Goal: Use online tool/utility: Utilize a website feature to perform a specific function

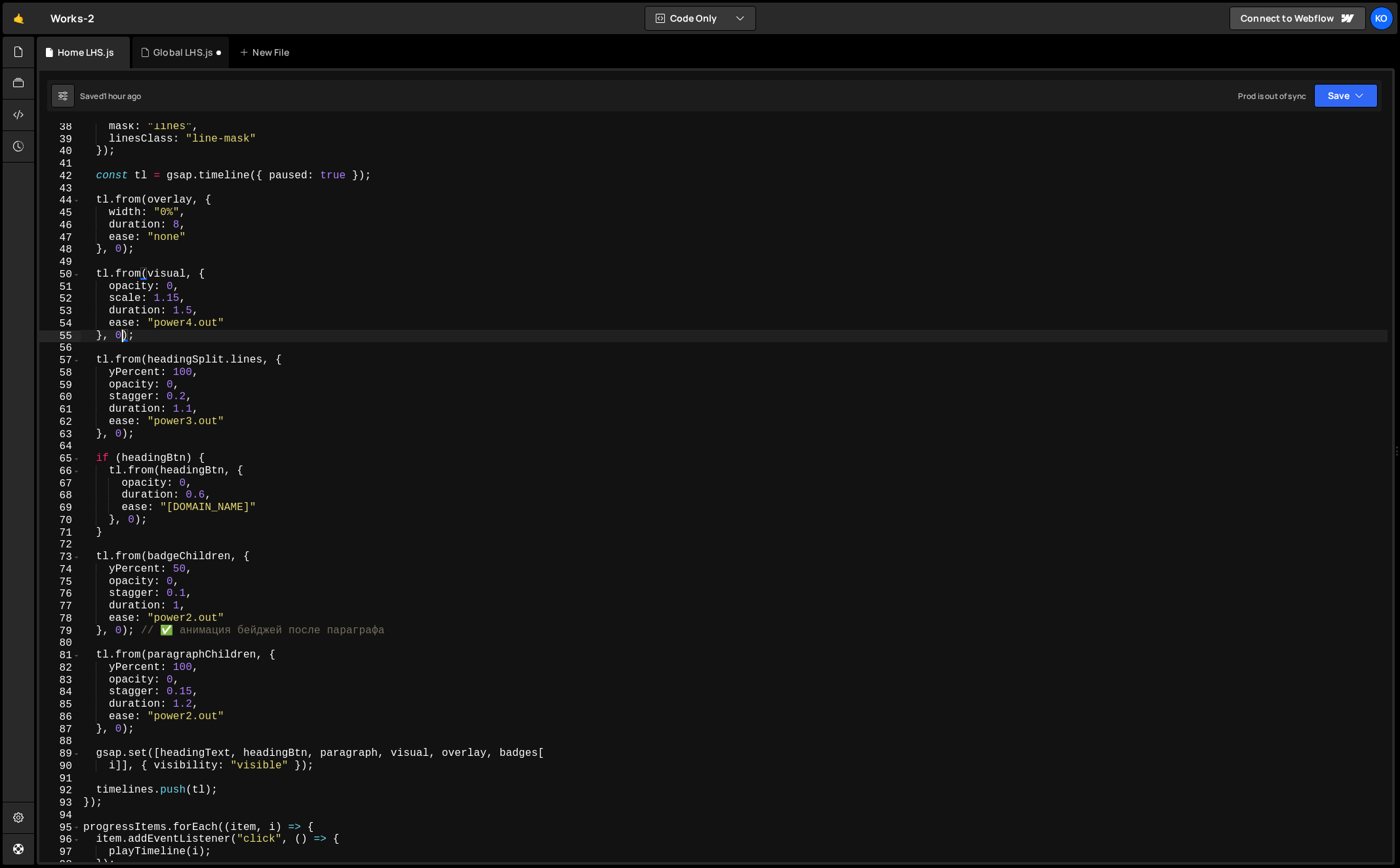
scroll to position [457, 0]
click at [179, 57] on div "Global LHS.js" at bounding box center [183, 53] width 60 height 13
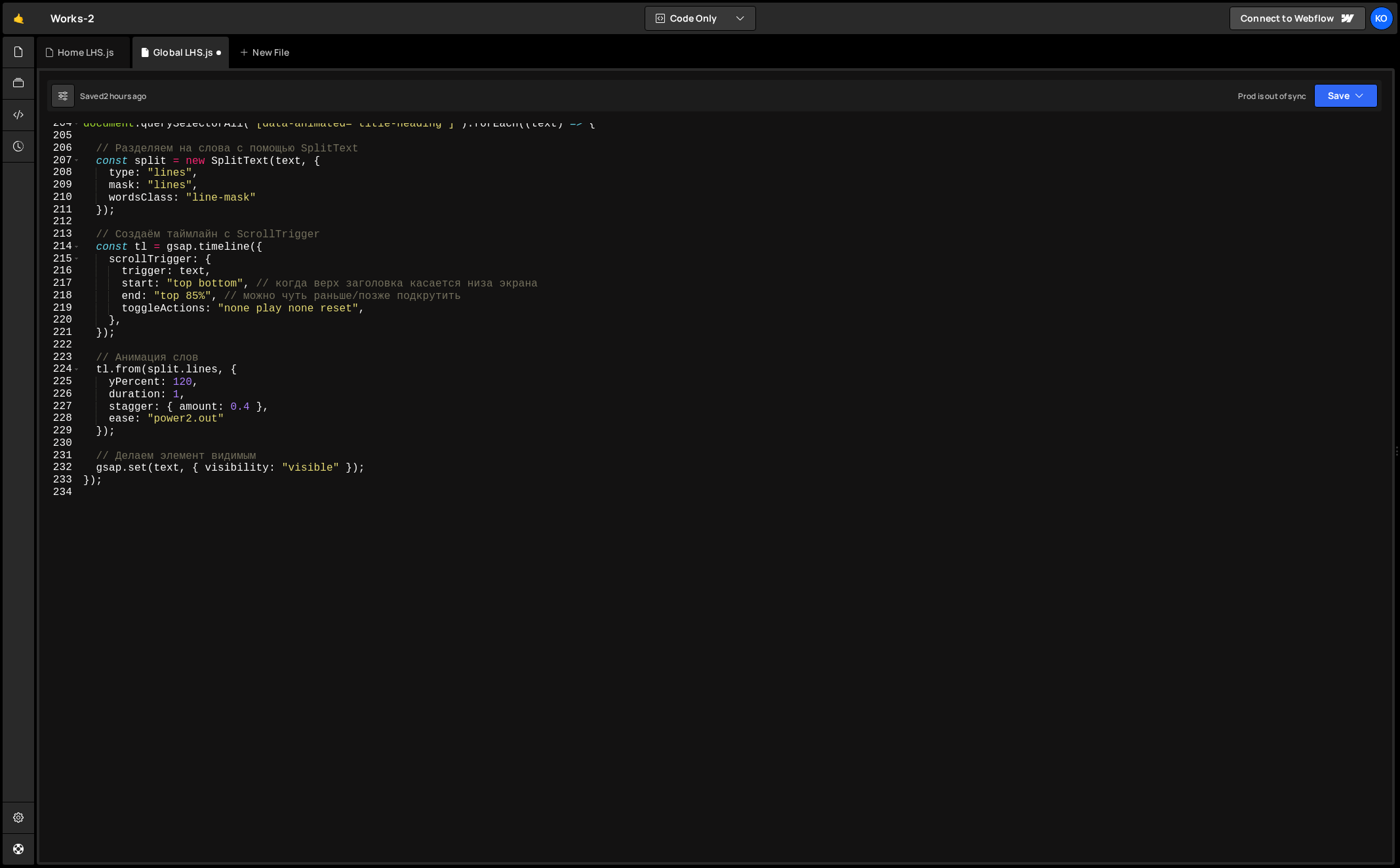
scroll to position [0, 0]
click at [344, 644] on div "document . querySelectorAll ( '[data-animated="title-heading"]' ) . forEach (( …" at bounding box center [734, 500] width 1308 height 764
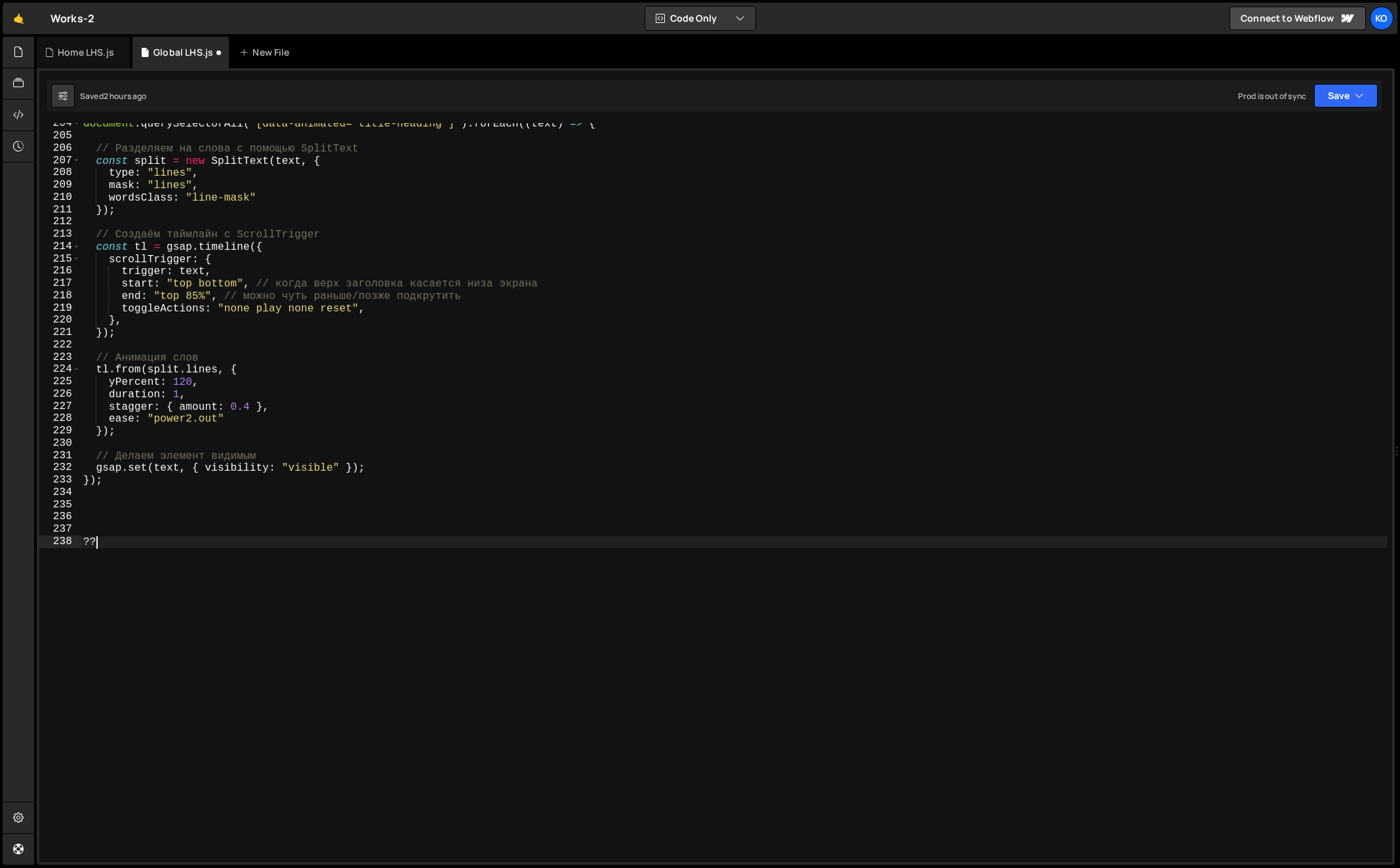
type textarea "?"
type textarea "|"
type textarea ","
type textarea "//фарм Анимация"
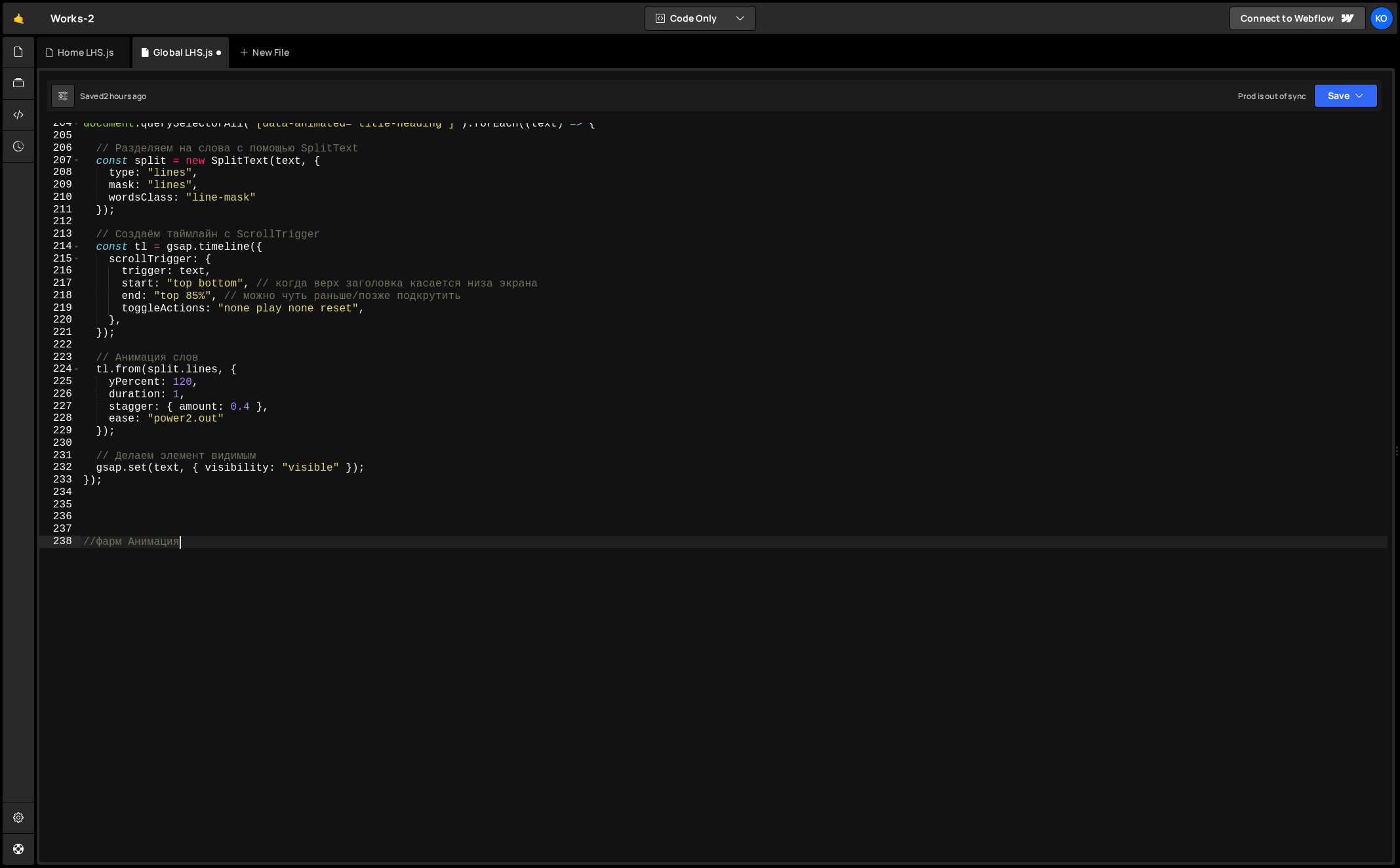
scroll to position [0, 0]
paste textarea "}, 0);"
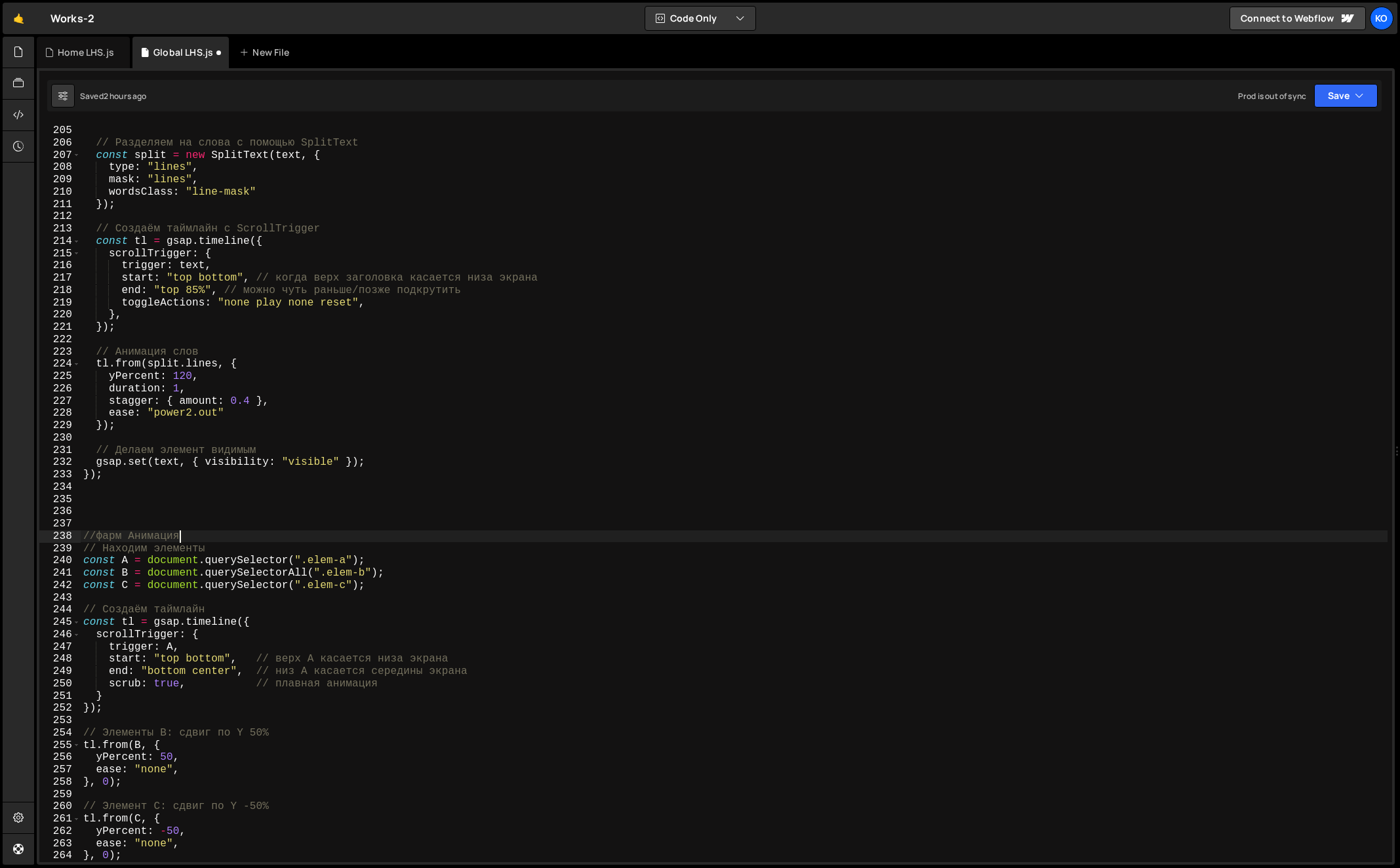
click at [216, 541] on div "document . querySelectorAll ( '[data-animated="title-heading"]' ) . forEach (( …" at bounding box center [734, 494] width 1308 height 764
click at [226, 548] on div "document . querySelectorAll ( '[data-animated="title-heading"]' ) . forEach (( …" at bounding box center [734, 494] width 1308 height 764
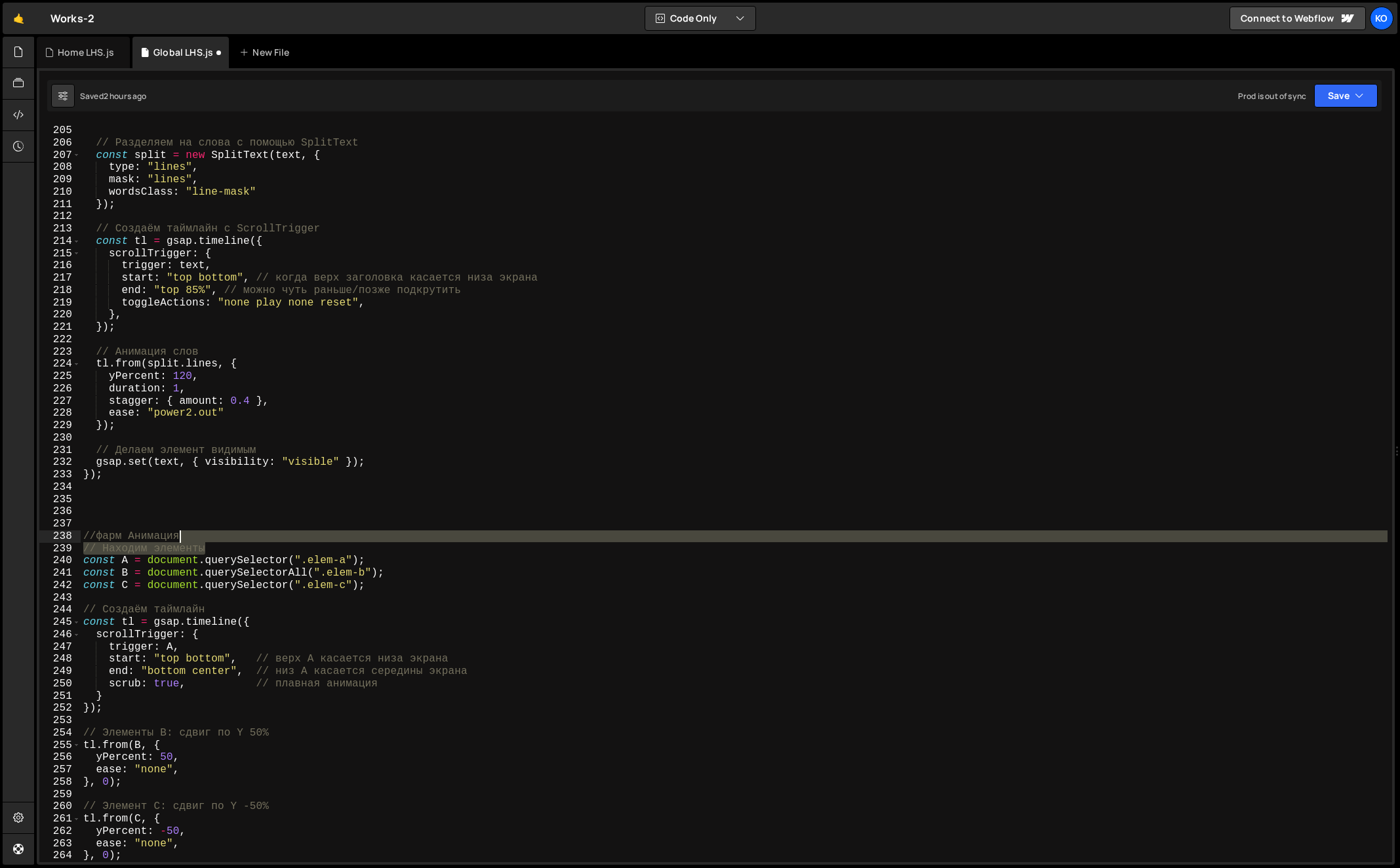
click at [228, 538] on div "document . querySelectorAll ( '[data-animated="title-heading"]' ) . forEach (( …" at bounding box center [734, 494] width 1308 height 764
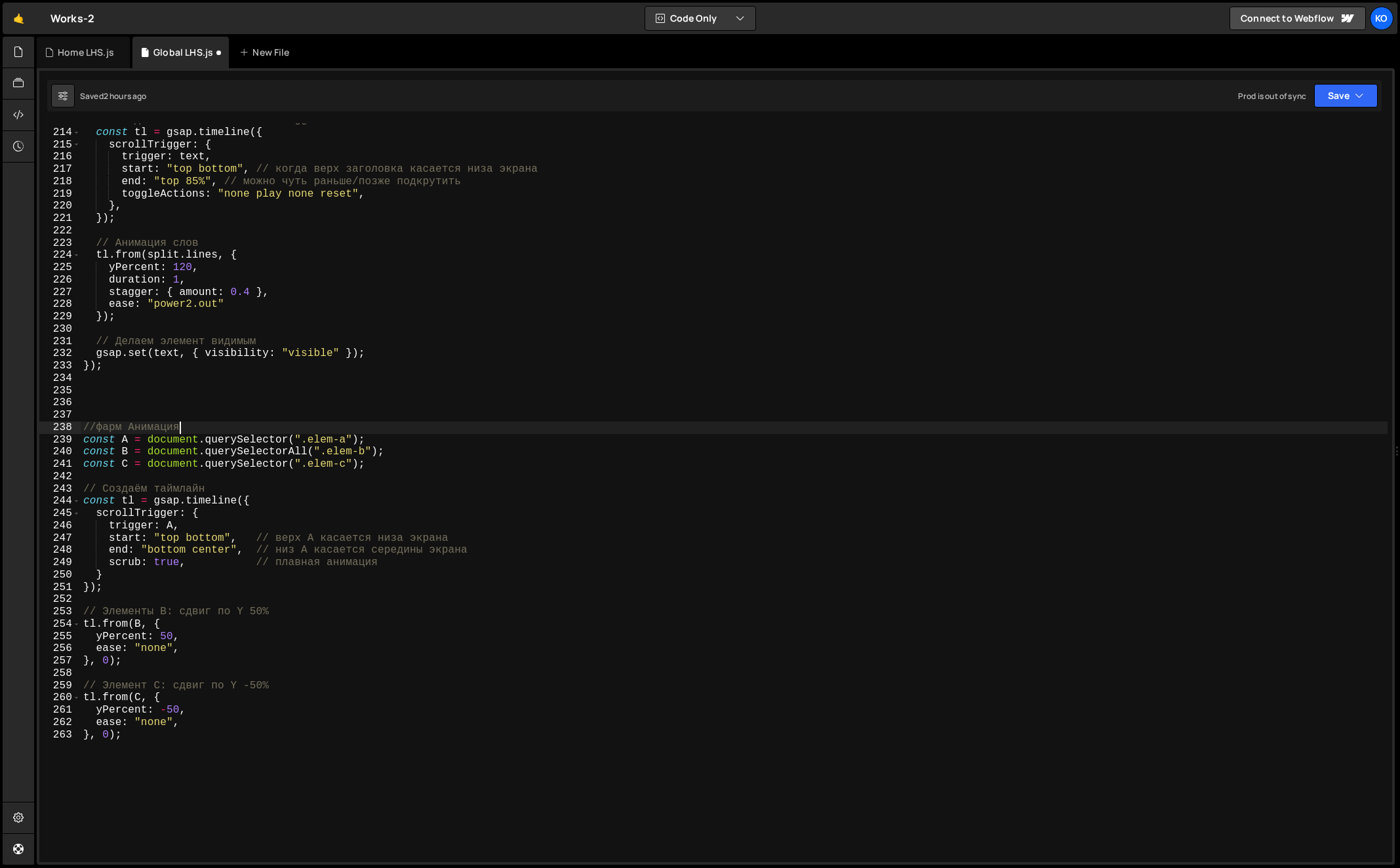
scroll to position [2615, 0]
click at [125, 442] on div "// Создаём таймлайн с ScrollTrigger const tl = gsap . timeline ({ scrollTrigger…" at bounding box center [734, 496] width 1308 height 764
paste textarea "farm"
click at [156, 441] on div "// Создаём таймлайн с ScrollTrigger const tl = gsap . timeline ({ scrollTrigger…" at bounding box center [734, 496] width 1308 height 764
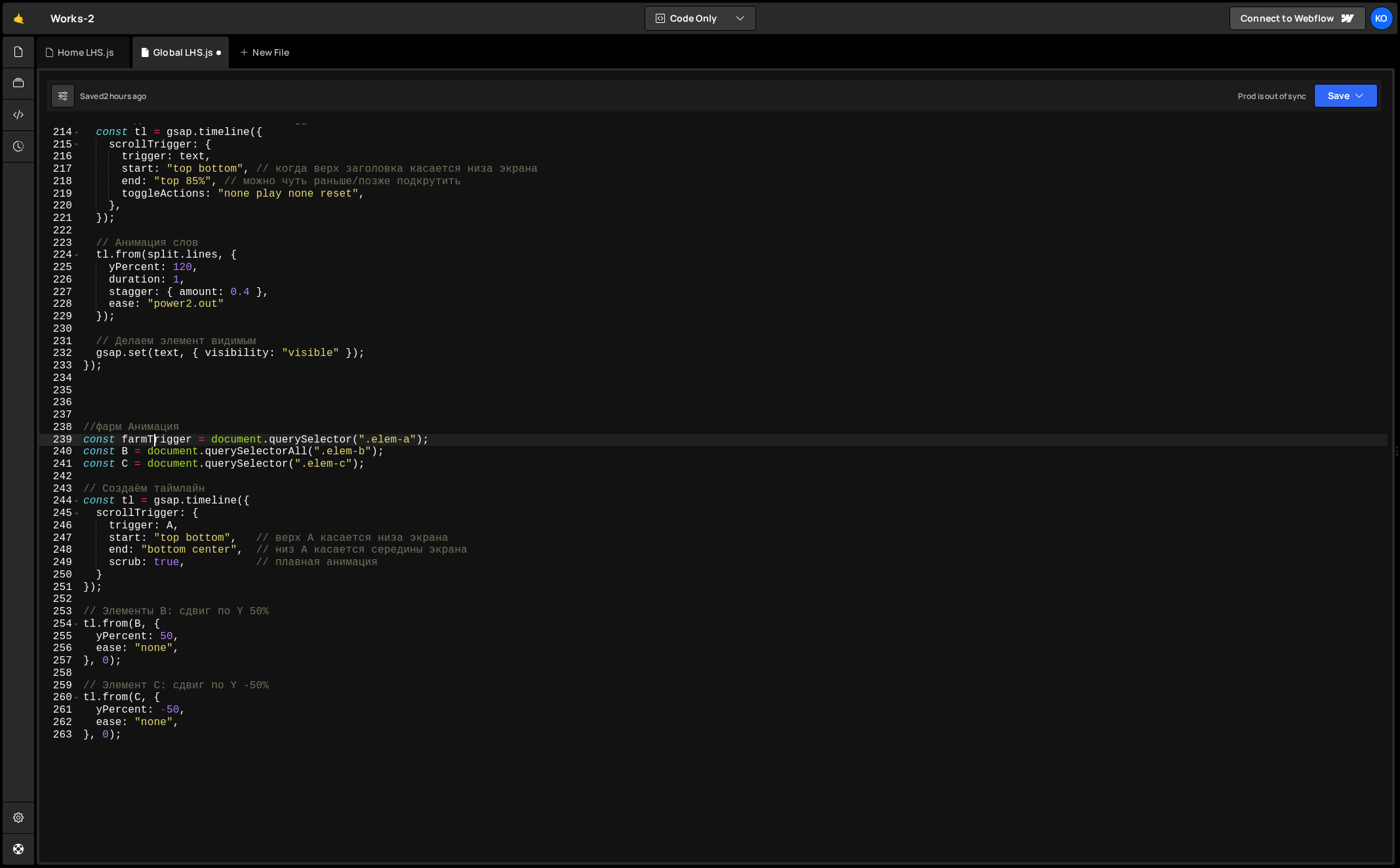
click at [156, 441] on div "// Создаём таймлайн с ScrollTrigger const tl = gsap . timeline ({ scrollTrigger…" at bounding box center [734, 496] width 1308 height 764
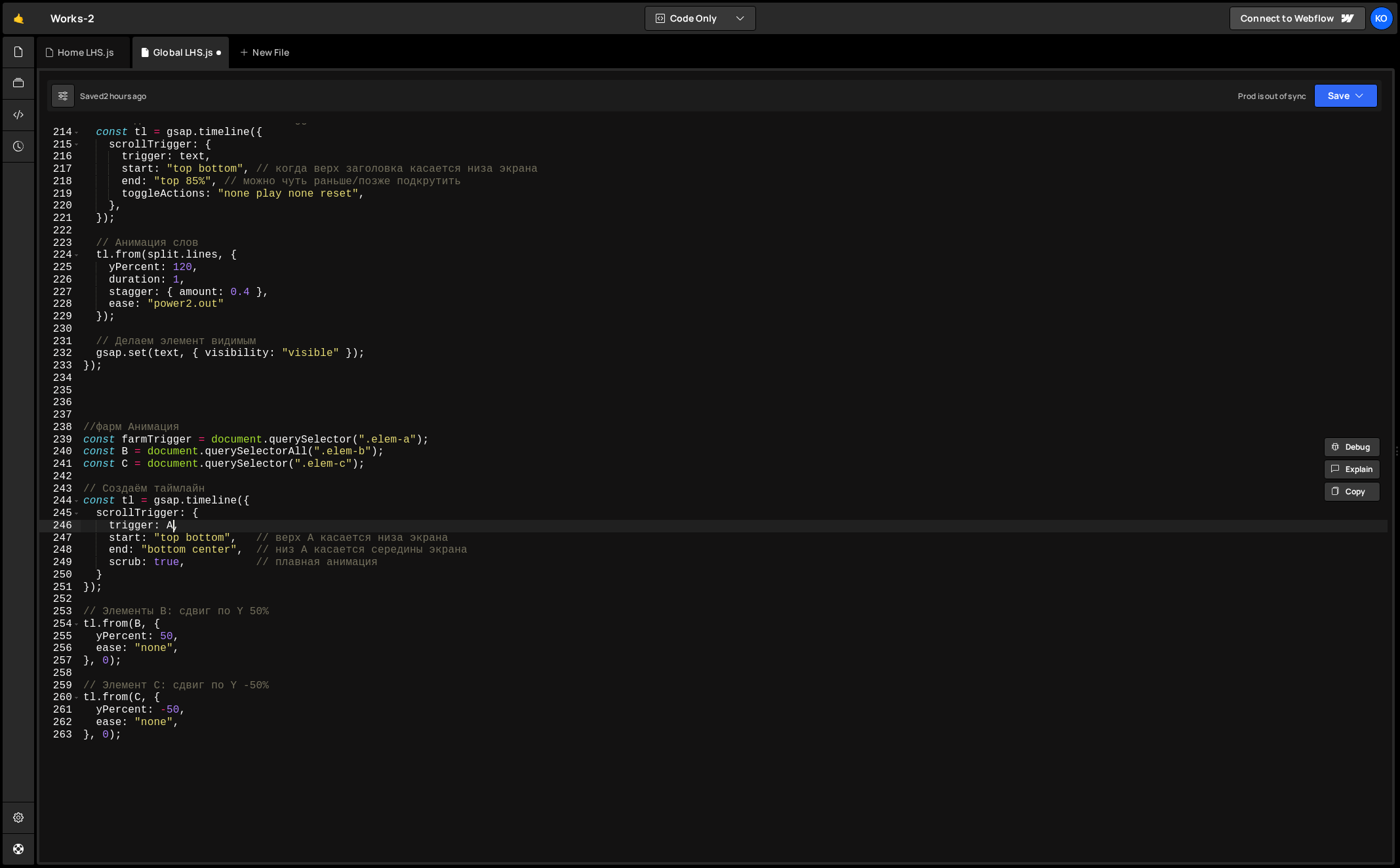
click at [173, 530] on div "// Создаём таймлайн с ScrollTrigger const tl = gsap . timeline ({ scrollTrigger…" at bounding box center [734, 496] width 1308 height 764
paste textarea "farmTrigger"
click at [122, 504] on div "// Создаём таймлайн с ScrollTrigger const tl = gsap . timeline ({ scrollTrigger…" at bounding box center [734, 496] width 1308 height 764
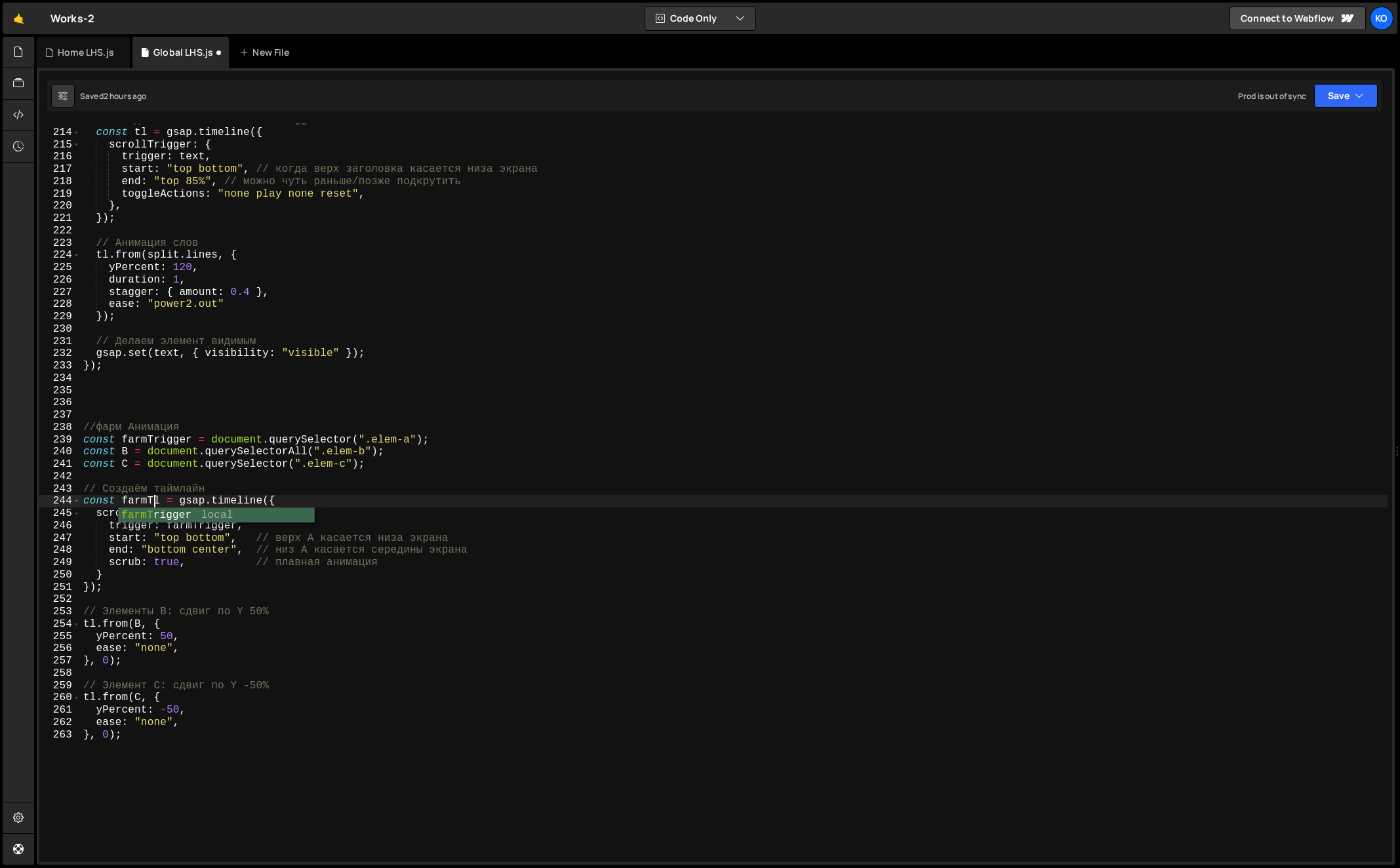
scroll to position [0, 4]
click at [123, 502] on div "// Создаём таймлайн с ScrollTrigger const tl = gsap . timeline ({ scrollTrigger…" at bounding box center [734, 496] width 1308 height 764
drag, startPoint x: 123, startPoint y: 502, endPoint x: 160, endPoint y: 499, distance: 37.1
click at [160, 499] on div "// Создаём таймлайн с ScrollTrigger const tl = gsap . timeline ({ scrollTrigger…" at bounding box center [734, 496] width 1308 height 764
click at [91, 627] on div "// Создаём таймлайн с ScrollTrigger const tl = gsap . timeline ({ scrollTrigger…" at bounding box center [734, 496] width 1308 height 764
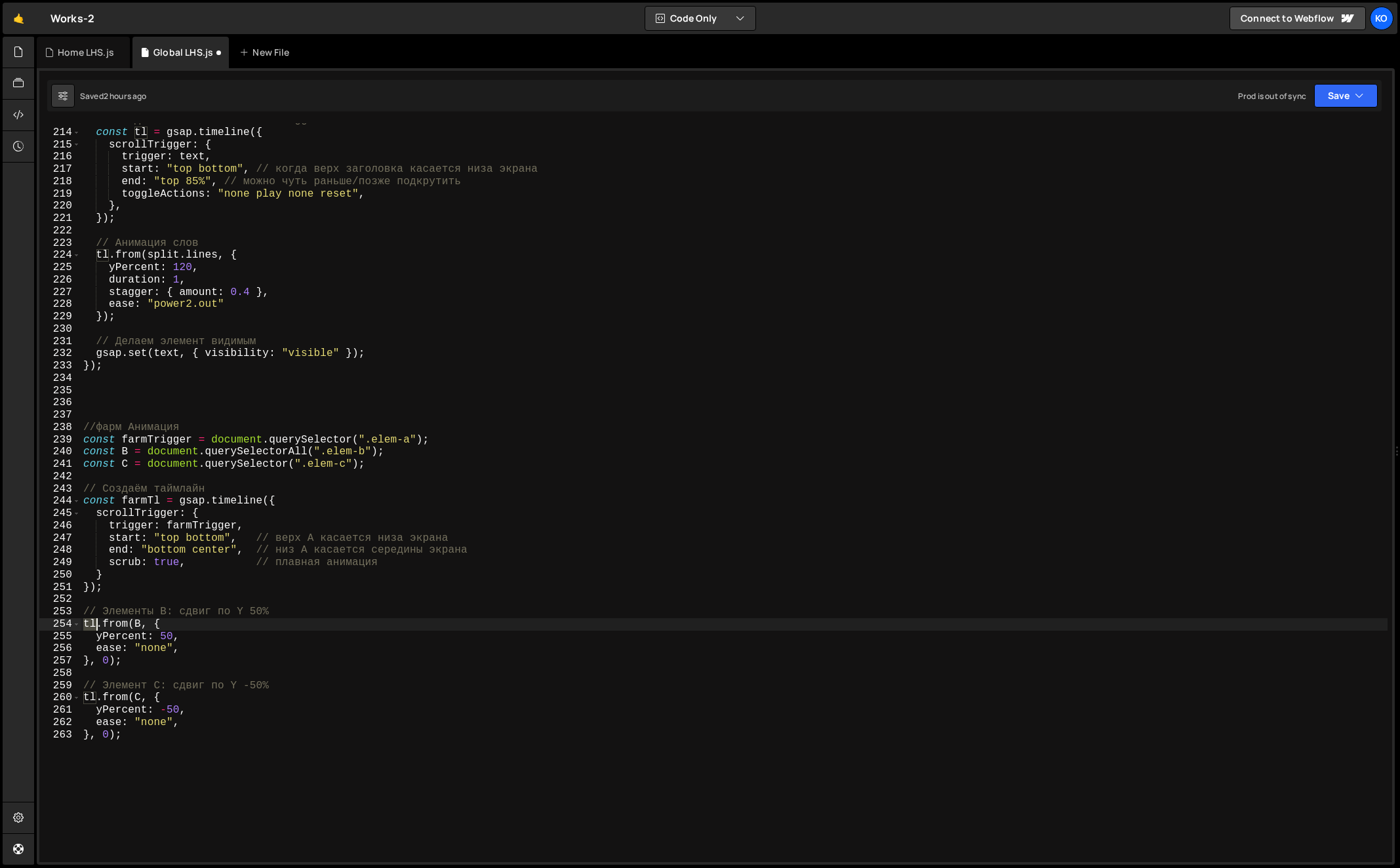
click at [91, 627] on div "// Создаём таймлайн с ScrollTrigger const tl = gsap . timeline ({ scrollTrigger…" at bounding box center [734, 496] width 1308 height 764
paste textarea "farmT"
click at [89, 700] on div "// Создаём таймлайн с ScrollTrigger const tl = gsap . timeline ({ scrollTrigger…" at bounding box center [734, 496] width 1308 height 764
paste textarea "farmT"
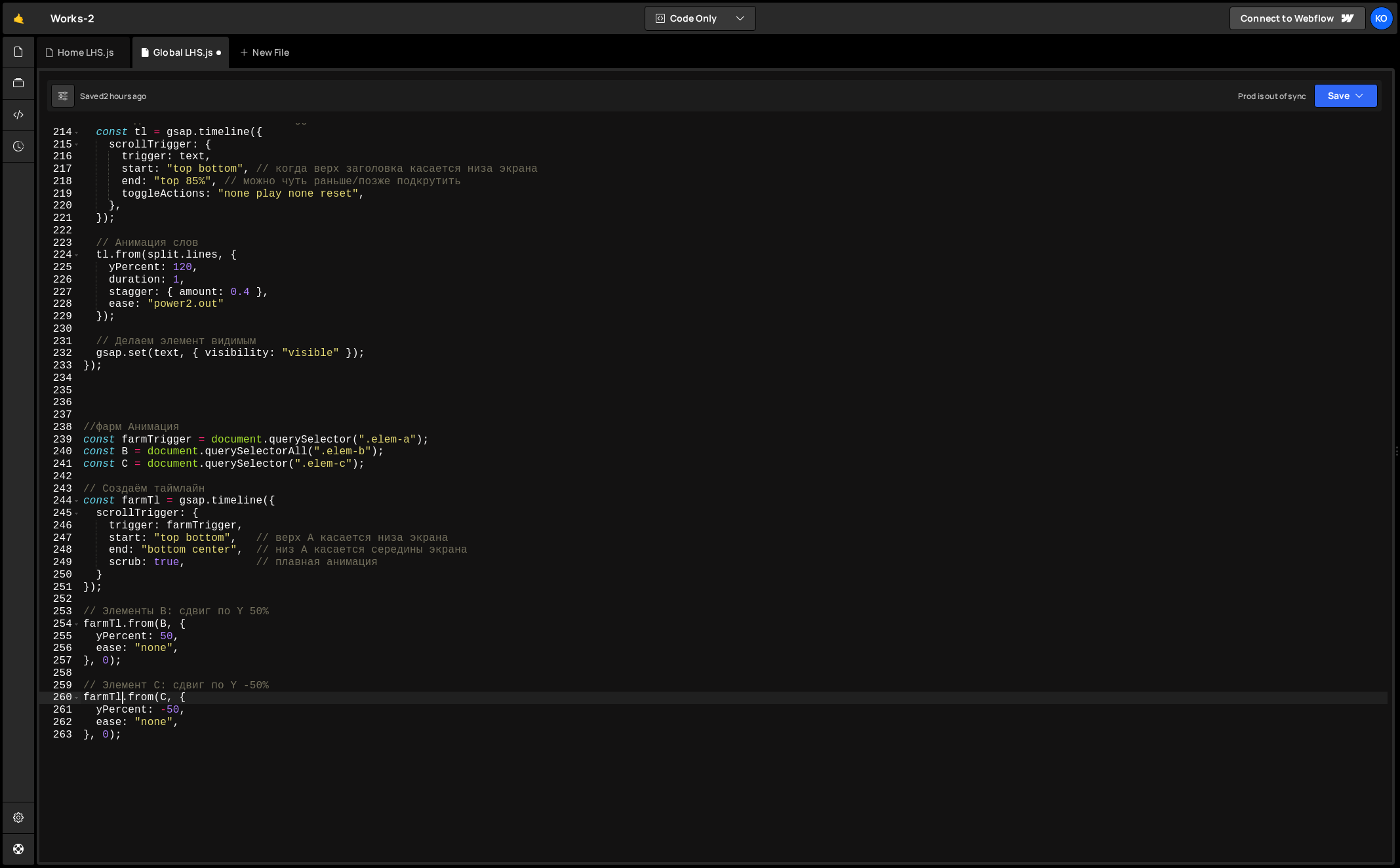
click at [125, 458] on div "// Создаём таймлайн с ScrollTrigger const tl = gsap . timeline ({ scrollTrigger…" at bounding box center [734, 496] width 1308 height 764
click at [125, 455] on div "// Создаём таймлайн с ScrollTrigger const tl = gsap . timeline ({ scrollTrigger…" at bounding box center [734, 496] width 1308 height 764
paste textarea "farmTl"
click at [142, 449] on div "// Создаём таймлайн с ScrollTrigger const tl = gsap . timeline ({ scrollTrigger…" at bounding box center [734, 496] width 1308 height 764
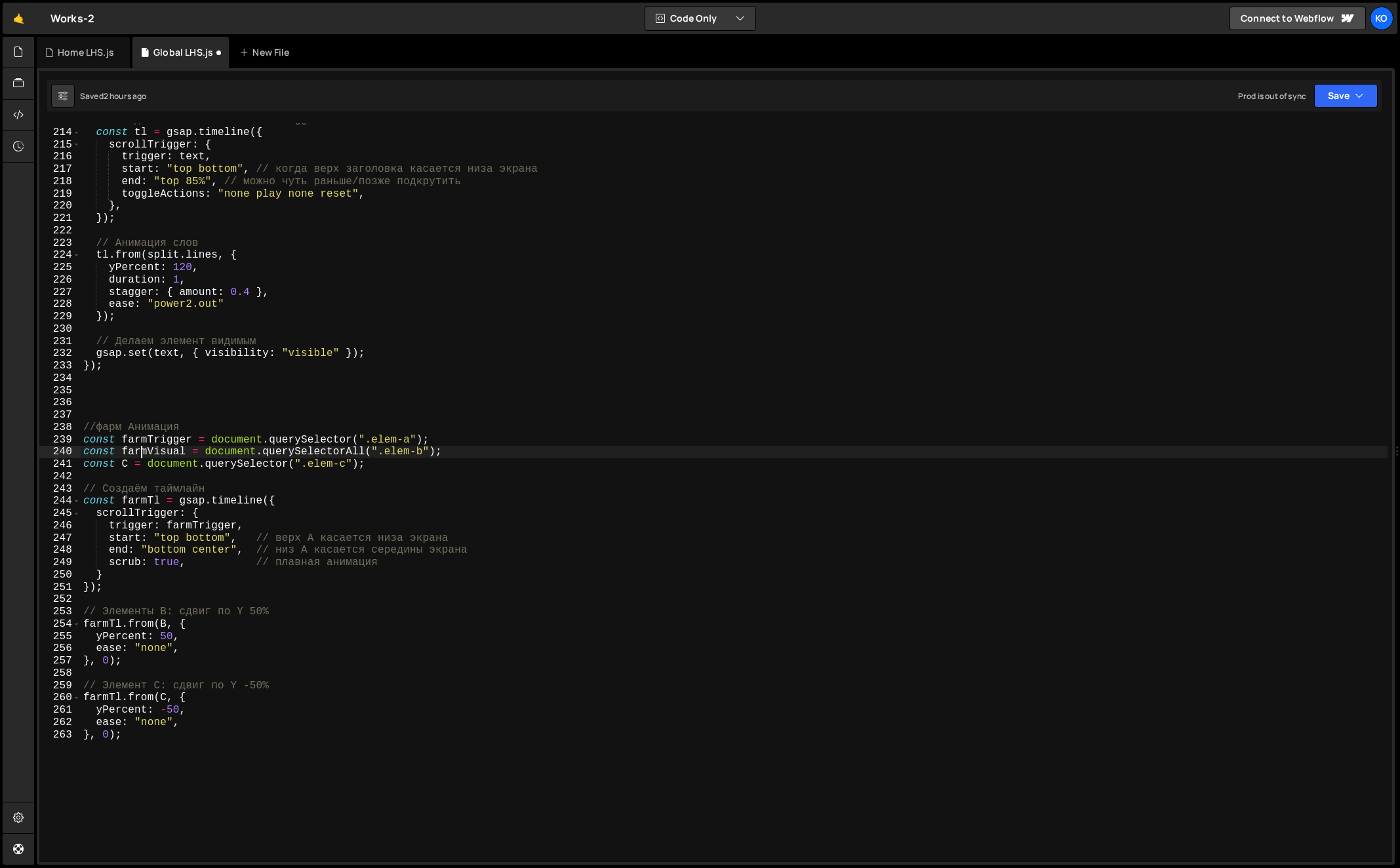
click at [142, 449] on div "// Создаём таймлайн с ScrollTrigger const tl = gsap . timeline ({ scrollTrigger…" at bounding box center [734, 496] width 1308 height 764
click at [166, 627] on div "// Создаём таймлайн с ScrollTrigger const tl = gsap . timeline ({ scrollTrigger…" at bounding box center [734, 496] width 1308 height 764
paste textarea "farmVisual"
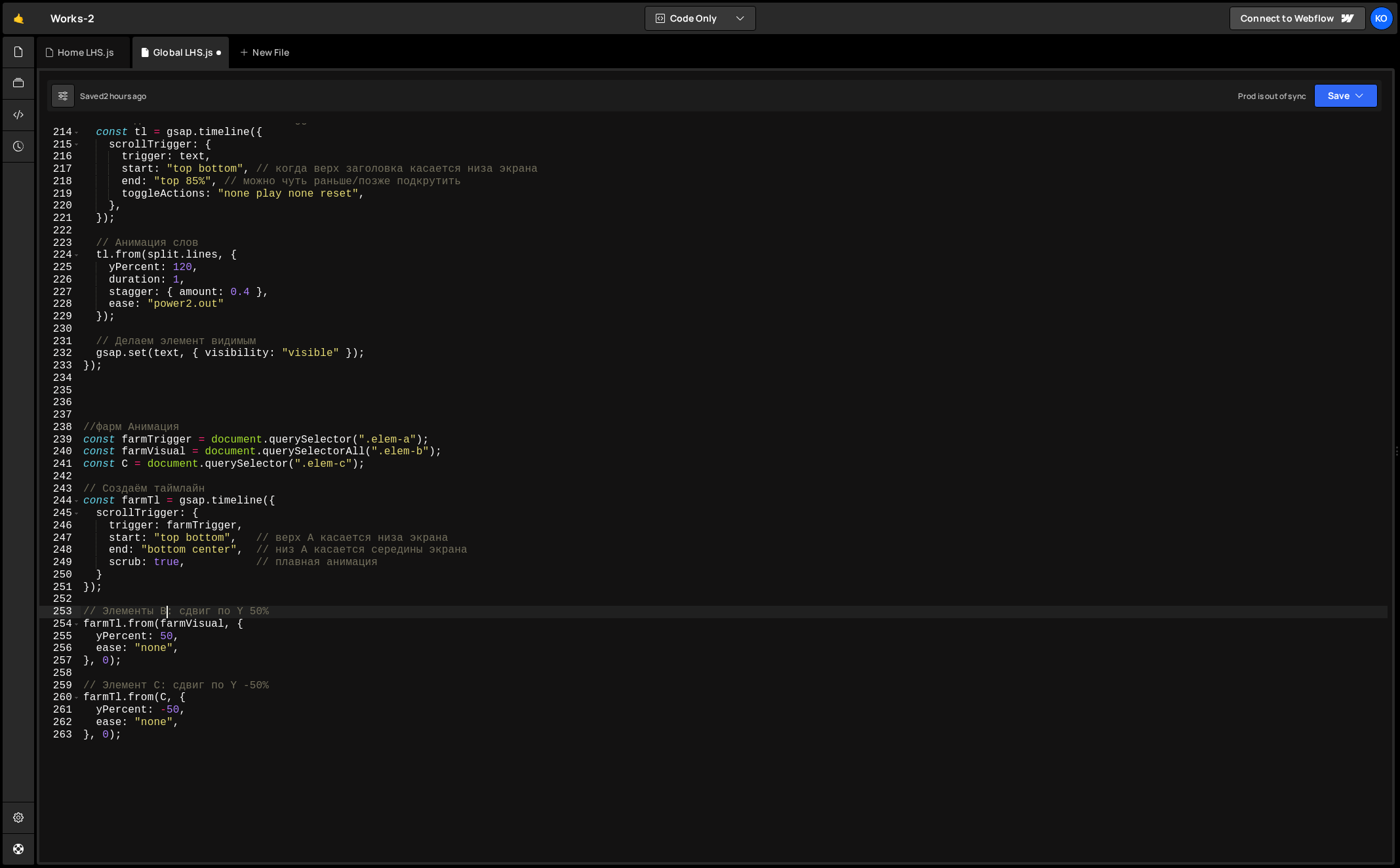
click at [166, 611] on div "// Создаём таймлайн с ScrollTrigger const tl = gsap . timeline ({ scrollTrigger…" at bounding box center [734, 496] width 1308 height 764
paste textarea "farmVisual"
click at [126, 469] on div "// Создаём таймлайн с ScrollTrigger const tl = gsap . timeline ({ scrollTrigger…" at bounding box center [734, 496] width 1308 height 764
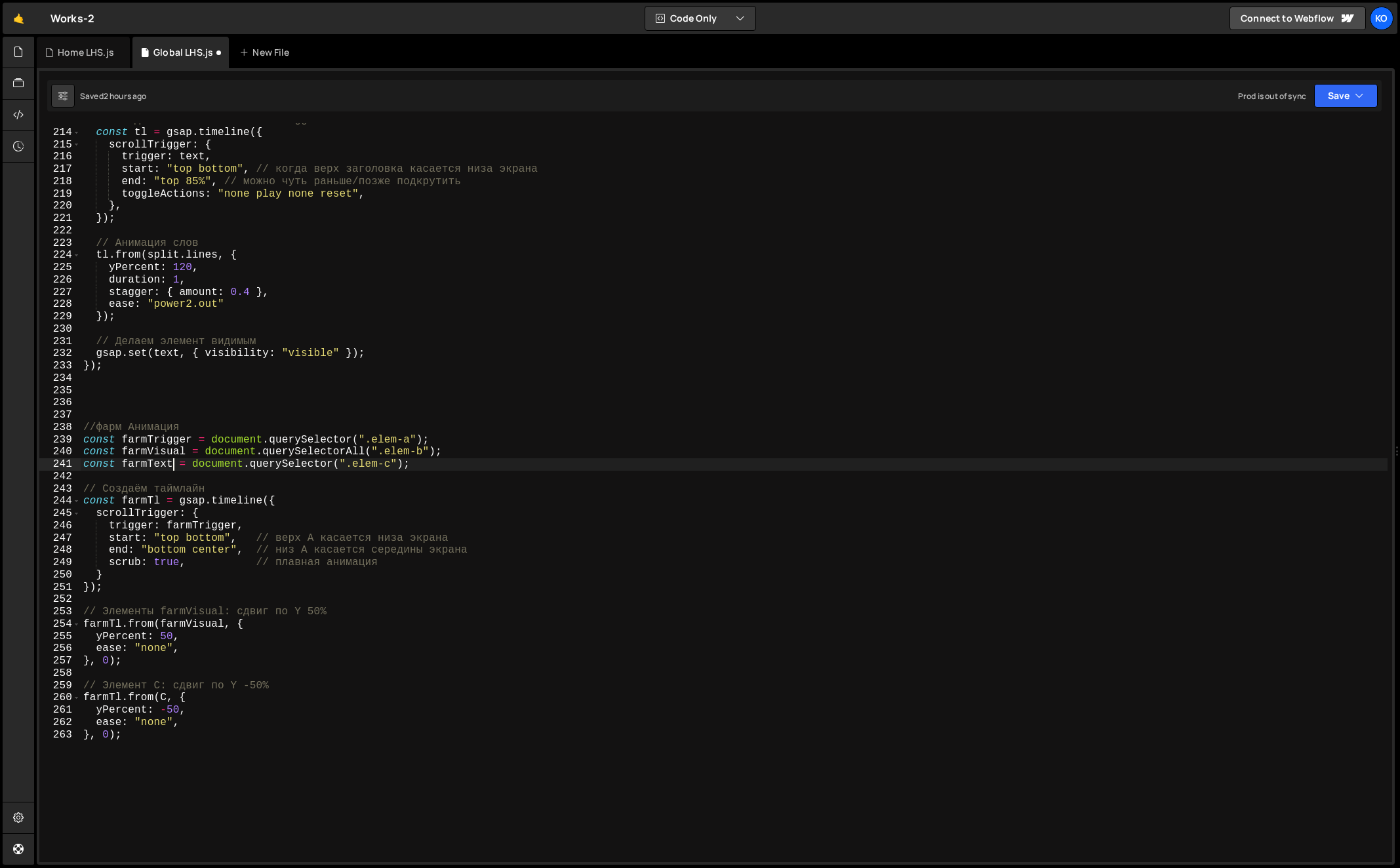
click at [137, 467] on div "// Создаём таймлайн с ScrollTrigger const tl = gsap . timeline ({ scrollTrigger…" at bounding box center [734, 496] width 1308 height 764
click at [165, 699] on div "// Создаём таймлайн с ScrollTrigger const tl = gsap . timeline ({ scrollTrigger…" at bounding box center [734, 496] width 1308 height 764
paste textarea "farmText"
drag, startPoint x: 373, startPoint y: 440, endPoint x: 408, endPoint y: 438, distance: 35.1
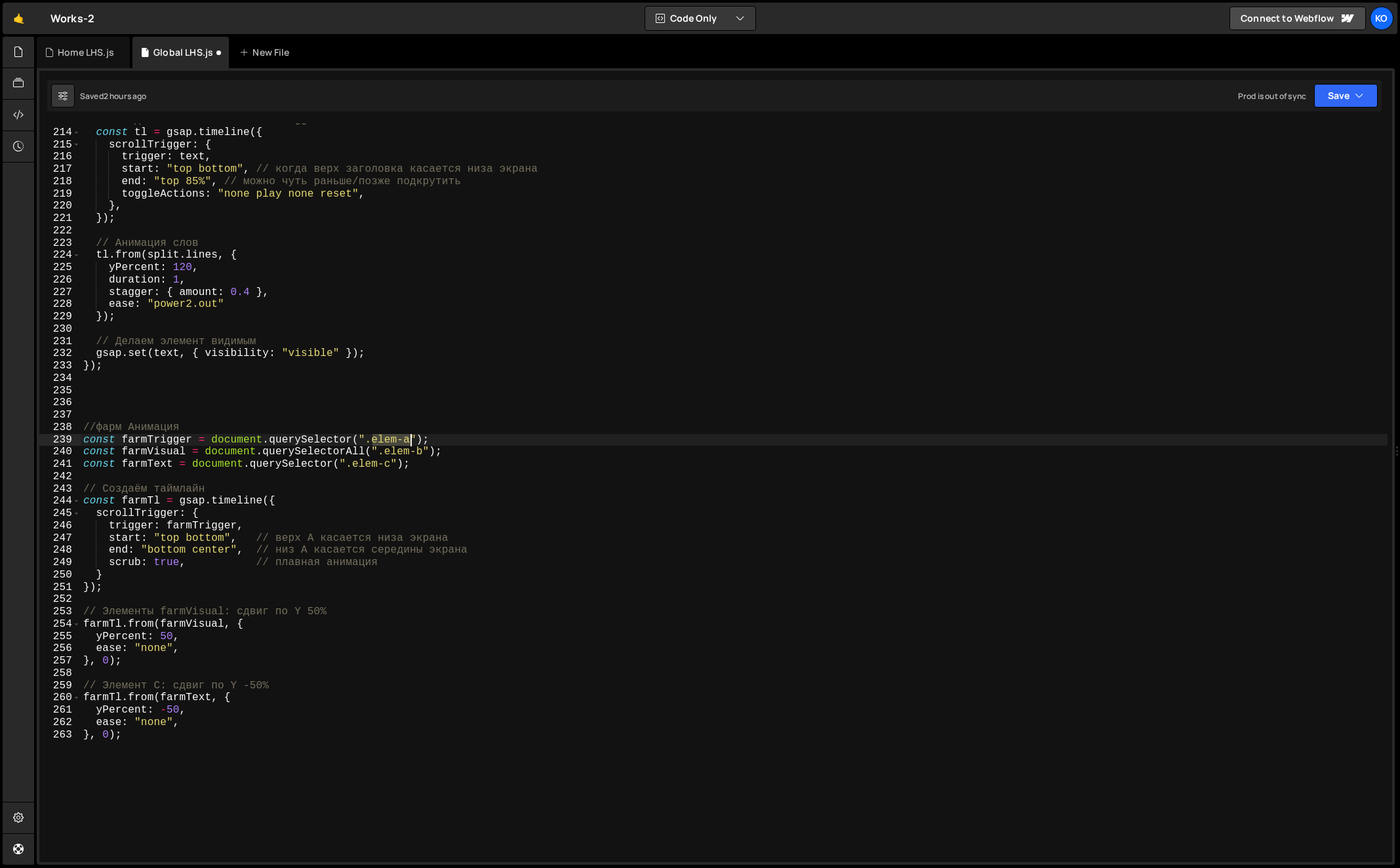
click at [408, 438] on div "// Создаём таймлайн с ScrollTrigger const tl = gsap . timeline ({ scrollTrigger…" at bounding box center [734, 496] width 1308 height 764
paste textarea "farm_section_scroll"
drag, startPoint x: 385, startPoint y: 453, endPoint x: 421, endPoint y: 452, distance: 36.0
click at [421, 452] on div "// Создаём таймлайн с ScrollTrigger const tl = gsap . timeline ({ scrollTrigger…" at bounding box center [734, 496] width 1308 height 764
paste textarea "farm_visual_wrap"
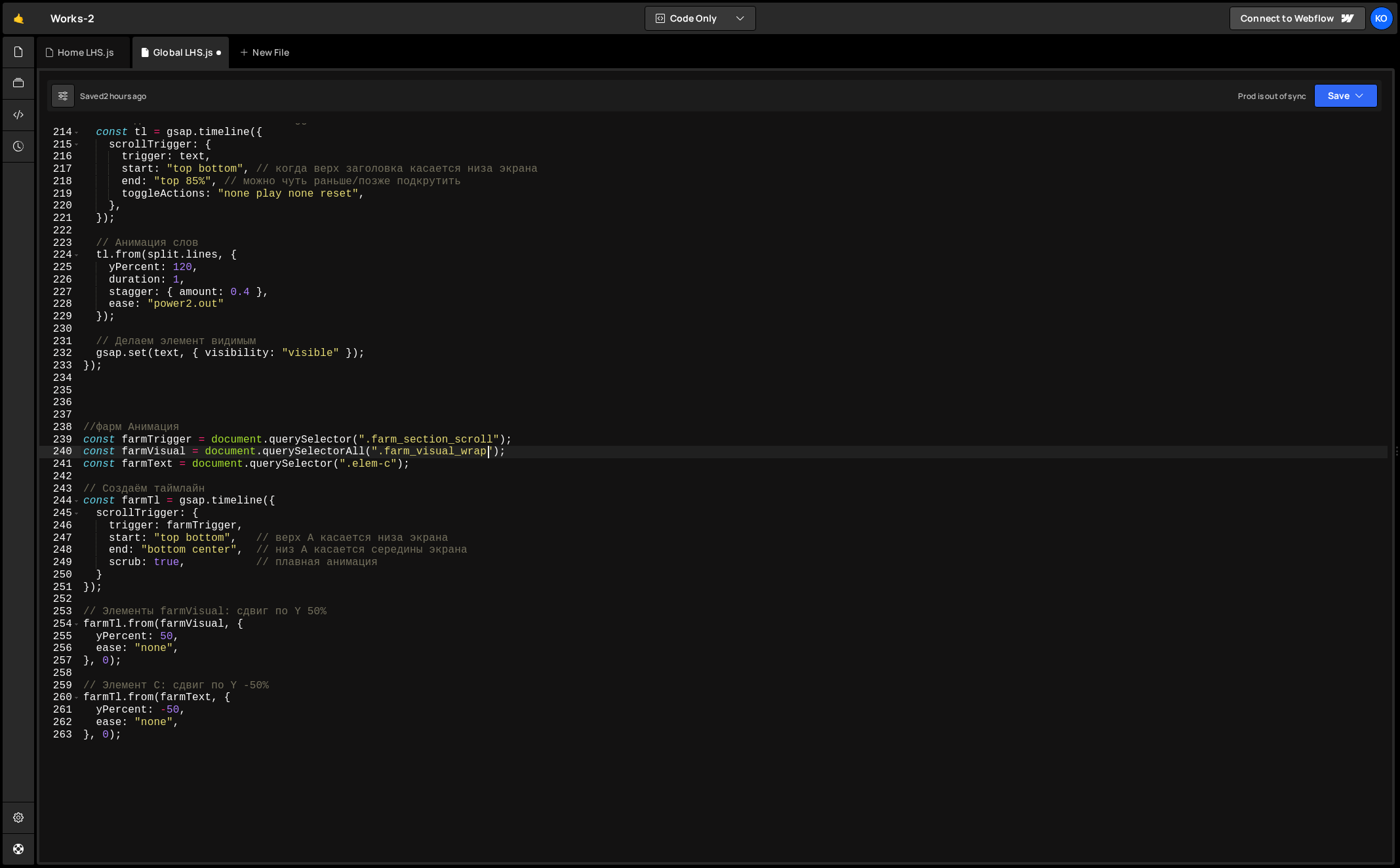
click at [387, 454] on div "// Создаём таймлайн с ScrollTrigger const tl = gsap . timeline ({ scrollTrigger…" at bounding box center [734, 496] width 1308 height 764
paste textarea "row"
type textarea "const farmVisual = document.querySelectorAll(".farm_visual_row");"
click at [363, 471] on div "// Создаём таймлайн с ScrollTrigger const tl = gsap . timeline ({ scrollTrigger…" at bounding box center [734, 496] width 1308 height 764
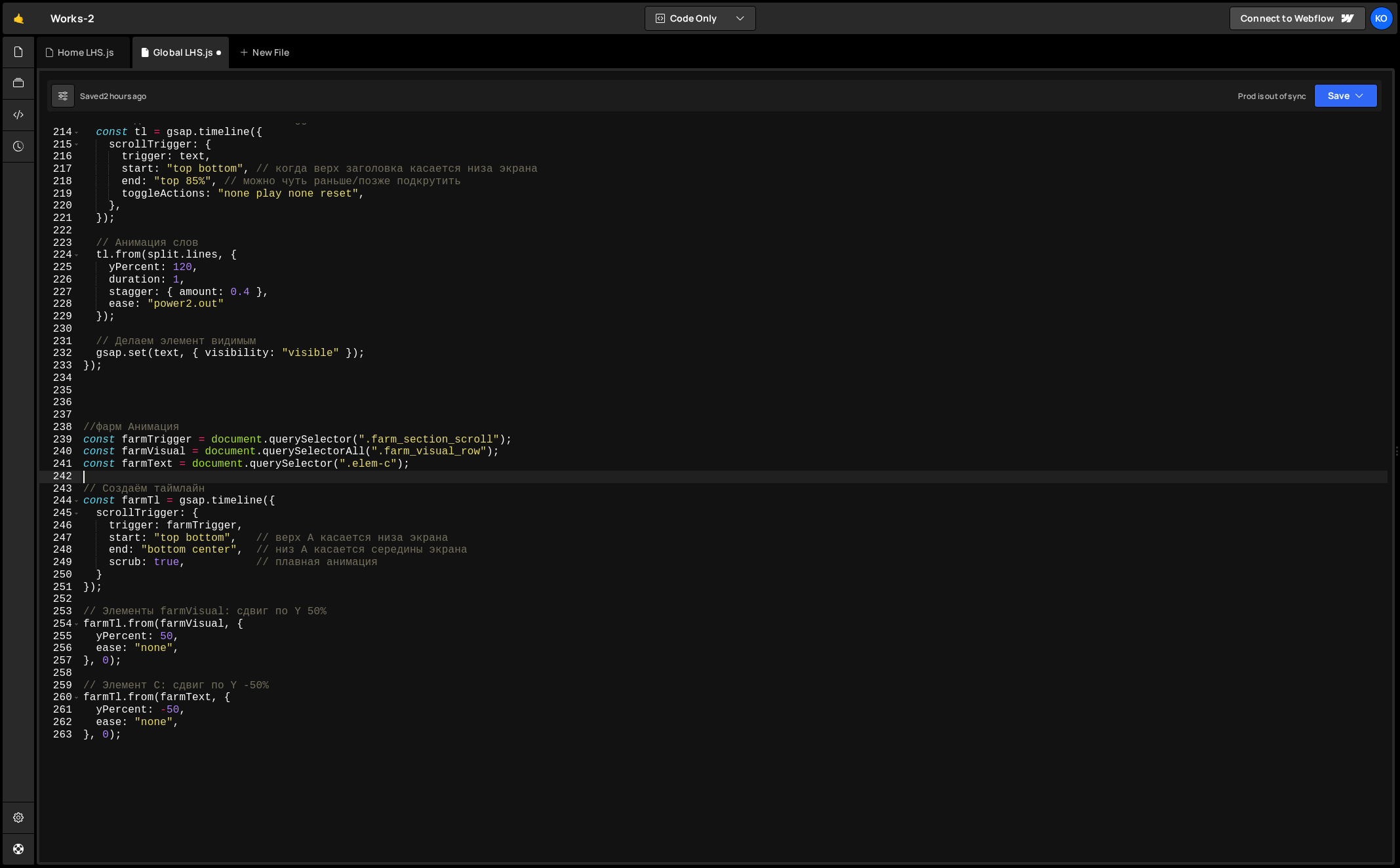
click at [363, 471] on div "// Создаём таймлайн с ScrollTrigger const tl = gsap . timeline ({ scrollTrigger…" at bounding box center [734, 496] width 1308 height 764
click at [363, 465] on div "// Создаём таймлайн с ScrollTrigger const tl = gsap . timeline ({ scrollTrigger…" at bounding box center [734, 496] width 1308 height 764
click at [390, 465] on div "// Создаём таймлайн с ScrollTrigger const tl = gsap . timeline ({ scrollTrigger…" at bounding box center [734, 496] width 1308 height 764
paste textarea "farm_big-text_text"
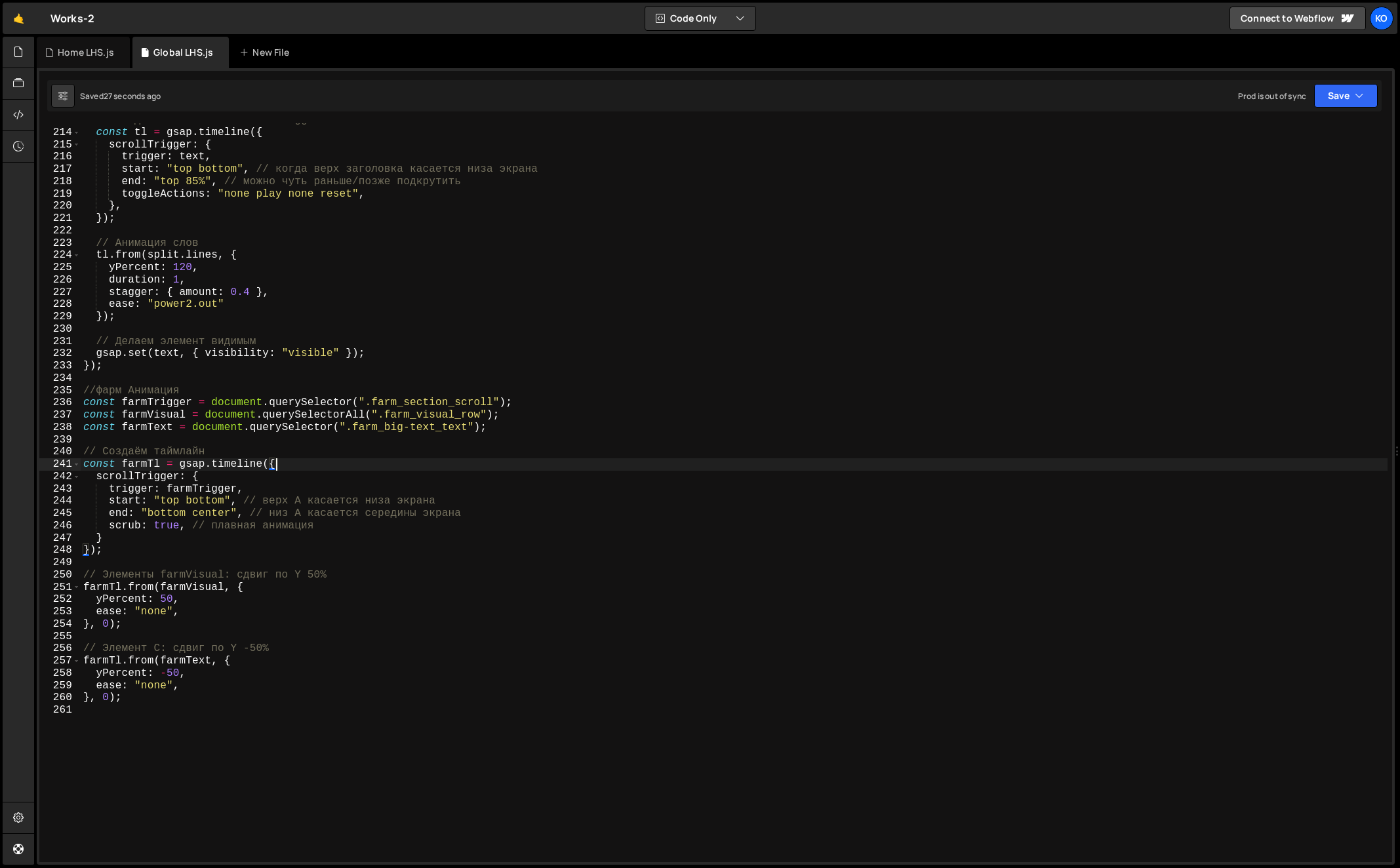
click at [100, 603] on div "// Создаём таймлайн с ScrollTrigger const tl = gsap . timeline ({ scrollTrigger…" at bounding box center [734, 496] width 1308 height 764
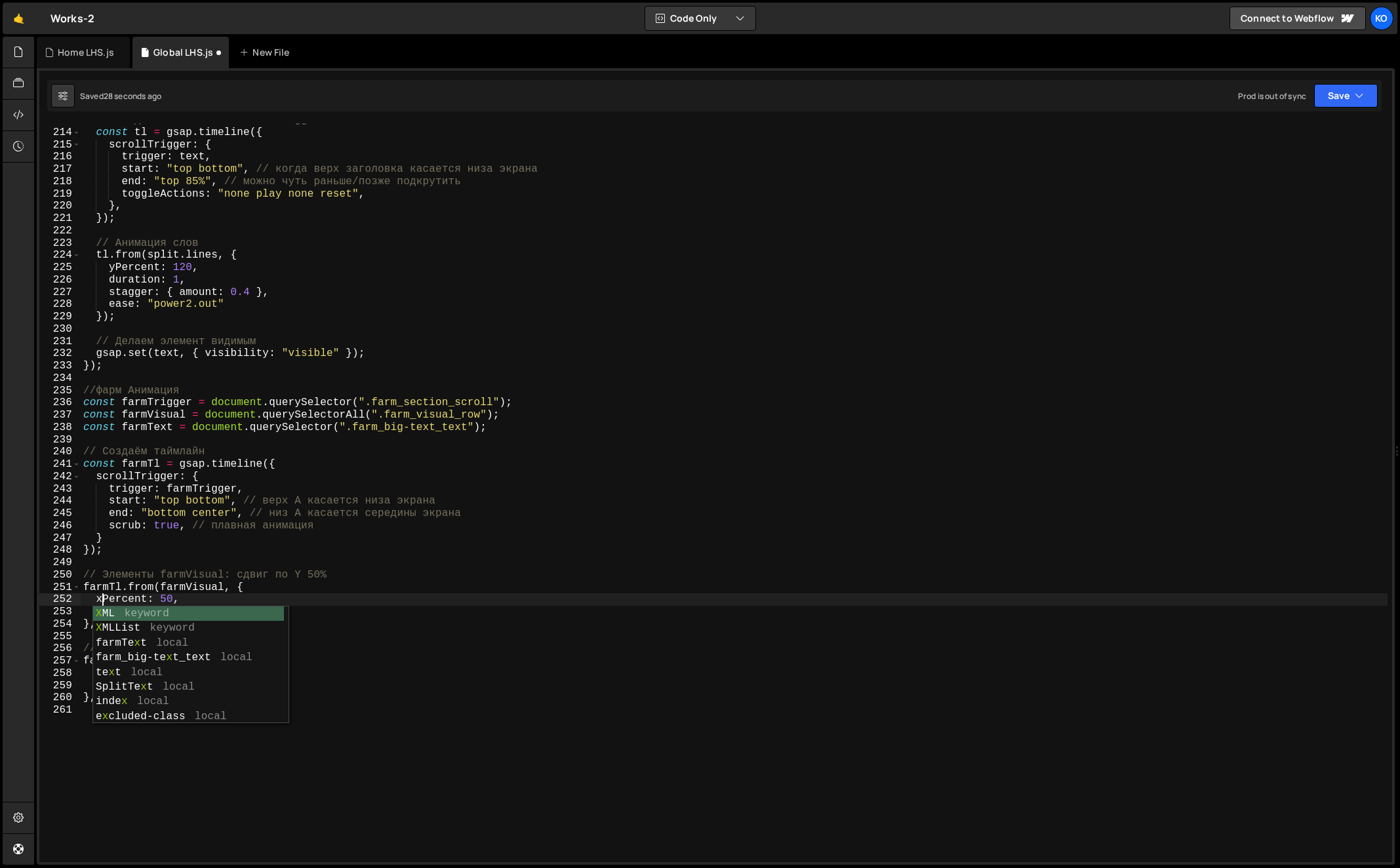
scroll to position [0, 1]
click at [501, 612] on div "// Создаём таймлайн с ScrollTrigger const tl = gsap . timeline ({ scrollTrigger…" at bounding box center [734, 496] width 1308 height 764
click at [104, 678] on div "// Создаём таймлайн с ScrollTrigger const tl = gsap . timeline ({ scrollTrigger…" at bounding box center [734, 496] width 1308 height 764
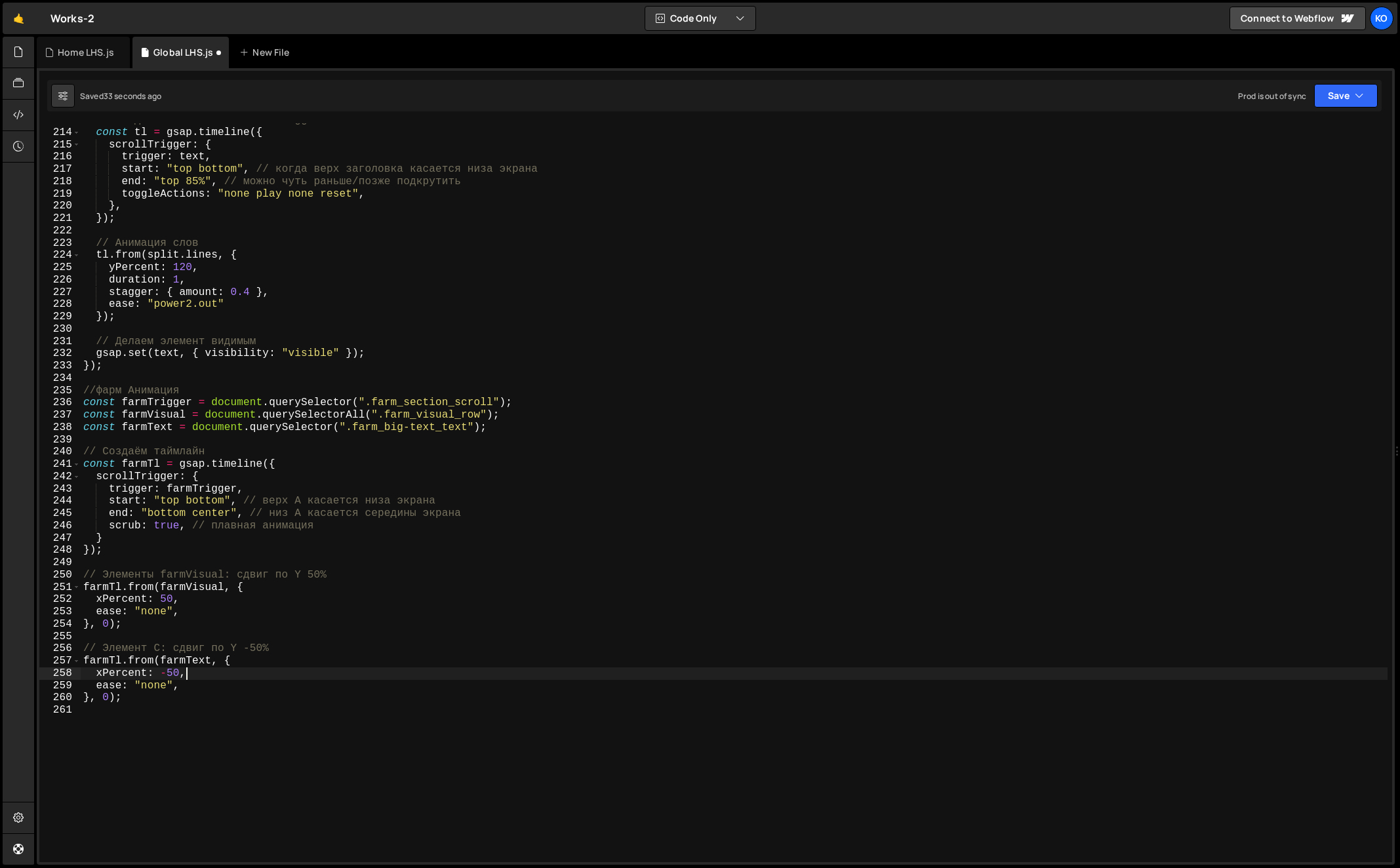
click at [429, 670] on div "// Создаём таймлайн с ScrollTrigger const tl = gsap . timeline ({ scrollTrigger…" at bounding box center [734, 496] width 1308 height 764
click at [167, 674] on div "// Создаём таймлайн с ScrollTrigger const tl = gsap . timeline ({ scrollTrigger…" at bounding box center [734, 496] width 1308 height 764
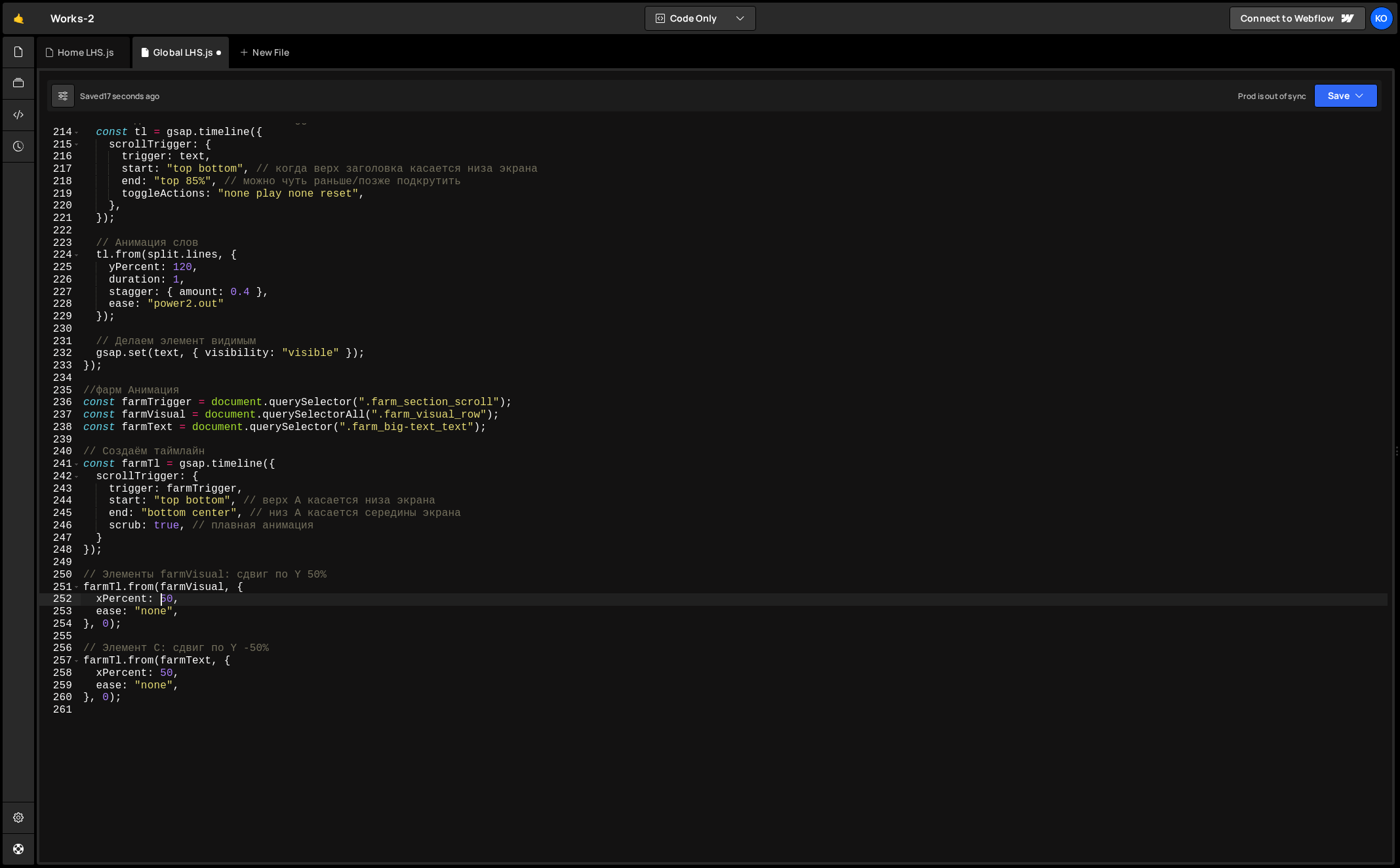
click at [161, 603] on div "// Создаём таймлайн с ScrollTrigger const tl = gsap . timeline ({ scrollTrigger…" at bounding box center [734, 496] width 1308 height 764
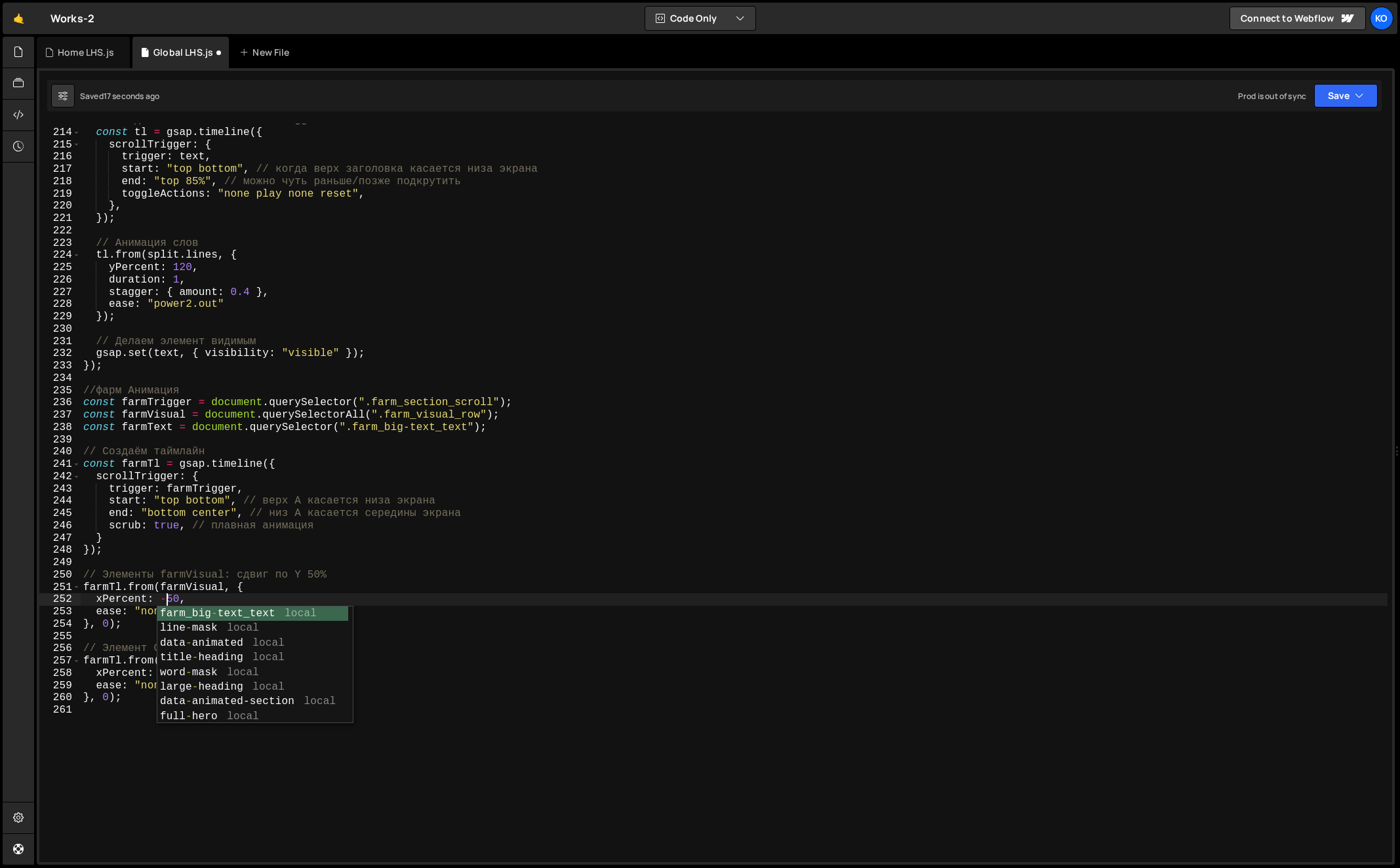
scroll to position [0, 5]
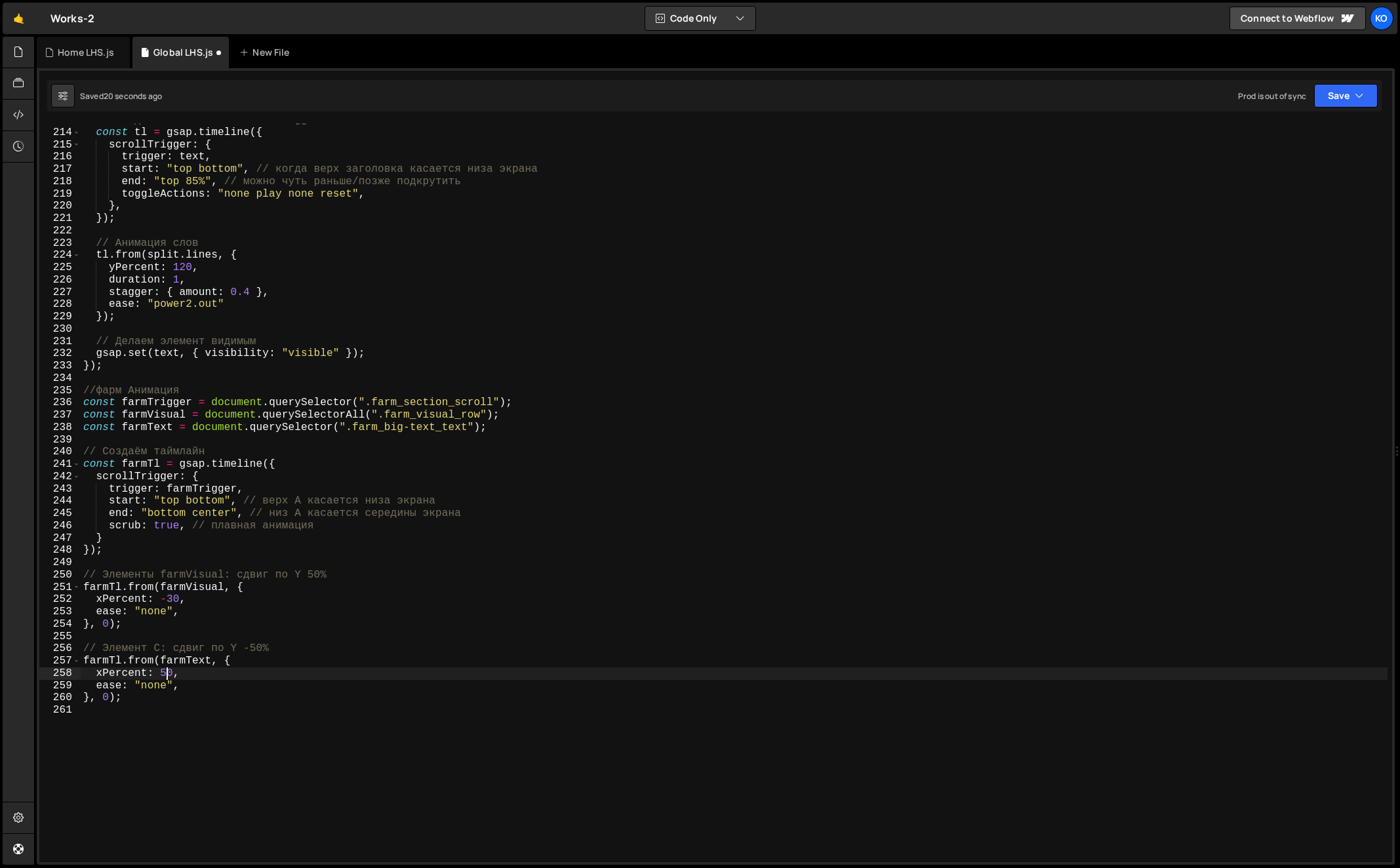
click at [166, 676] on div "// Создаём таймлайн с ScrollTrigger const tl = gsap . timeline ({ scrollTrigger…" at bounding box center [734, 496] width 1308 height 764
click at [166, 676] on div "// Создаём таймлайн с ScrollTrigger const tl = gsap . timeline ({ scrollTrigger…" at bounding box center [734, 496] width 1308 height 764
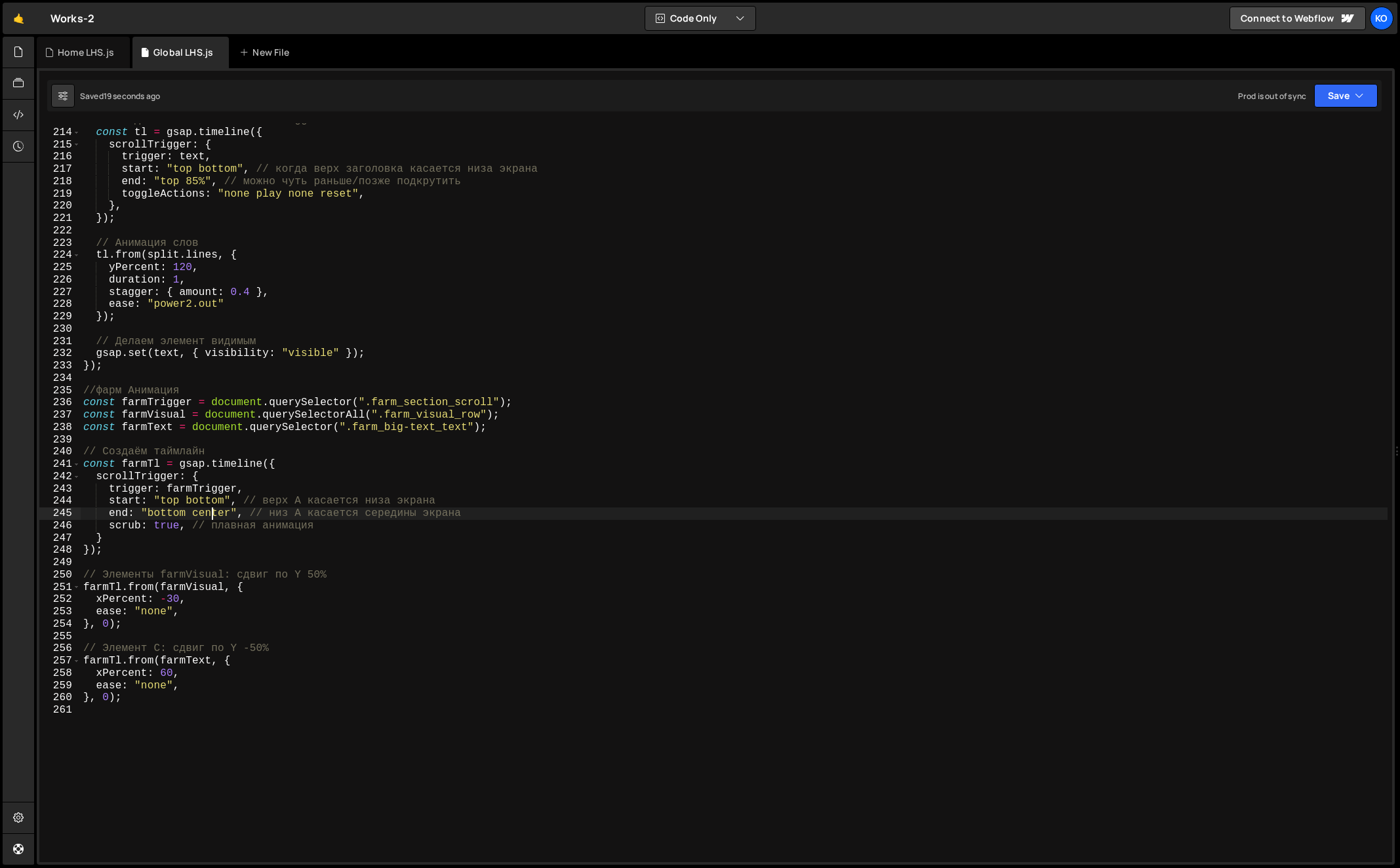
click at [210, 514] on div "// Создаём таймлайн с ScrollTrigger const tl = gsap . timeline ({ scrollTrigger…" at bounding box center [734, 496] width 1308 height 764
click at [208, 517] on div "// Создаём таймлайн с ScrollTrigger const tl = gsap . timeline ({ scrollTrigger…" at bounding box center [734, 496] width 1308 height 764
click at [206, 501] on div "// Создаём таймлайн с ScrollTrigger const tl = gsap . timeline ({ scrollTrigger…" at bounding box center [734, 496] width 1308 height 764
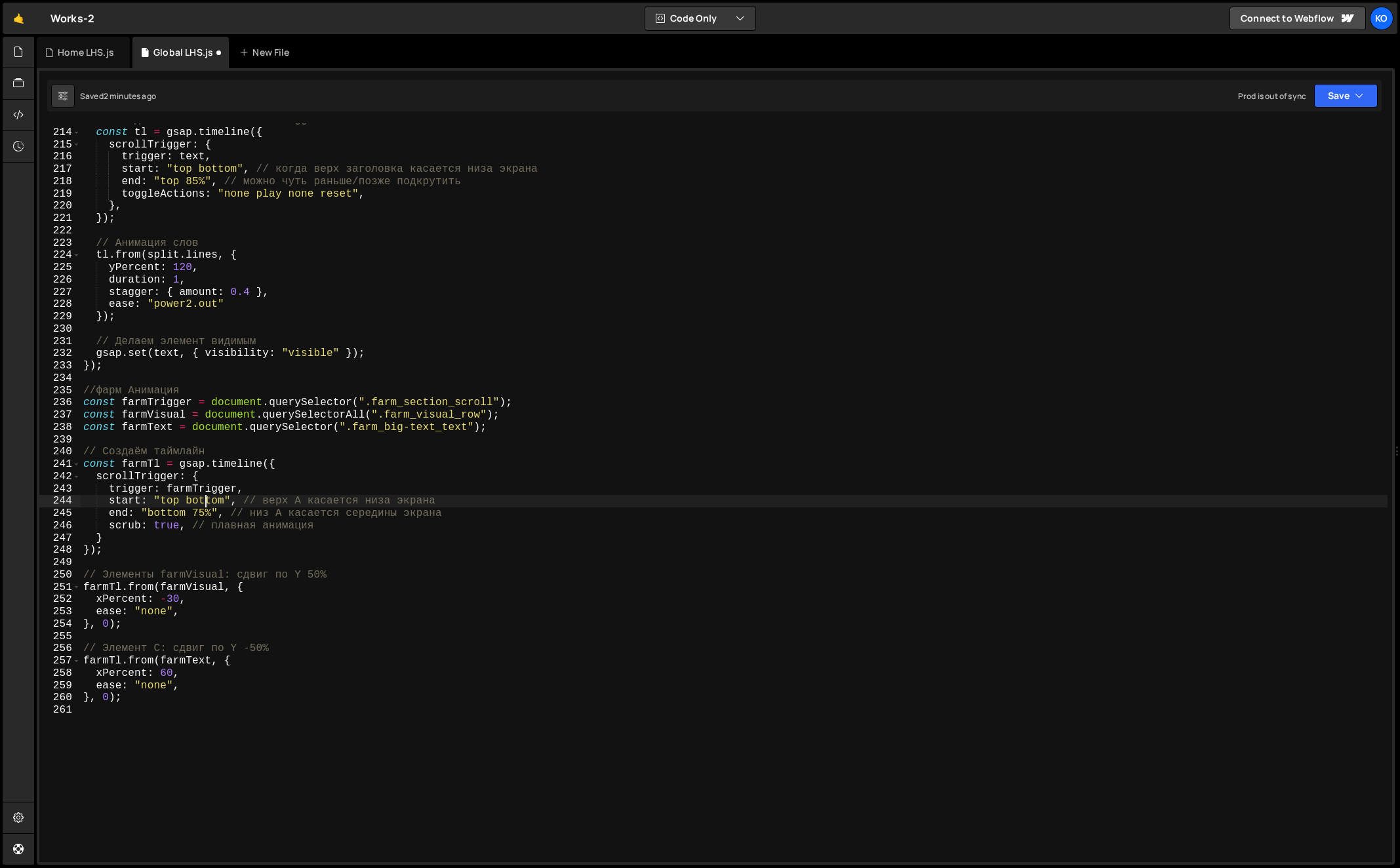
click at [206, 501] on div "// Создаём таймлайн с ScrollTrigger const tl = gsap . timeline ({ scrollTrigger…" at bounding box center [734, 496] width 1308 height 764
click at [201, 516] on div "// Создаём таймлайн с ScrollTrigger const tl = gsap . timeline ({ scrollTrigger…" at bounding box center [734, 496] width 1308 height 764
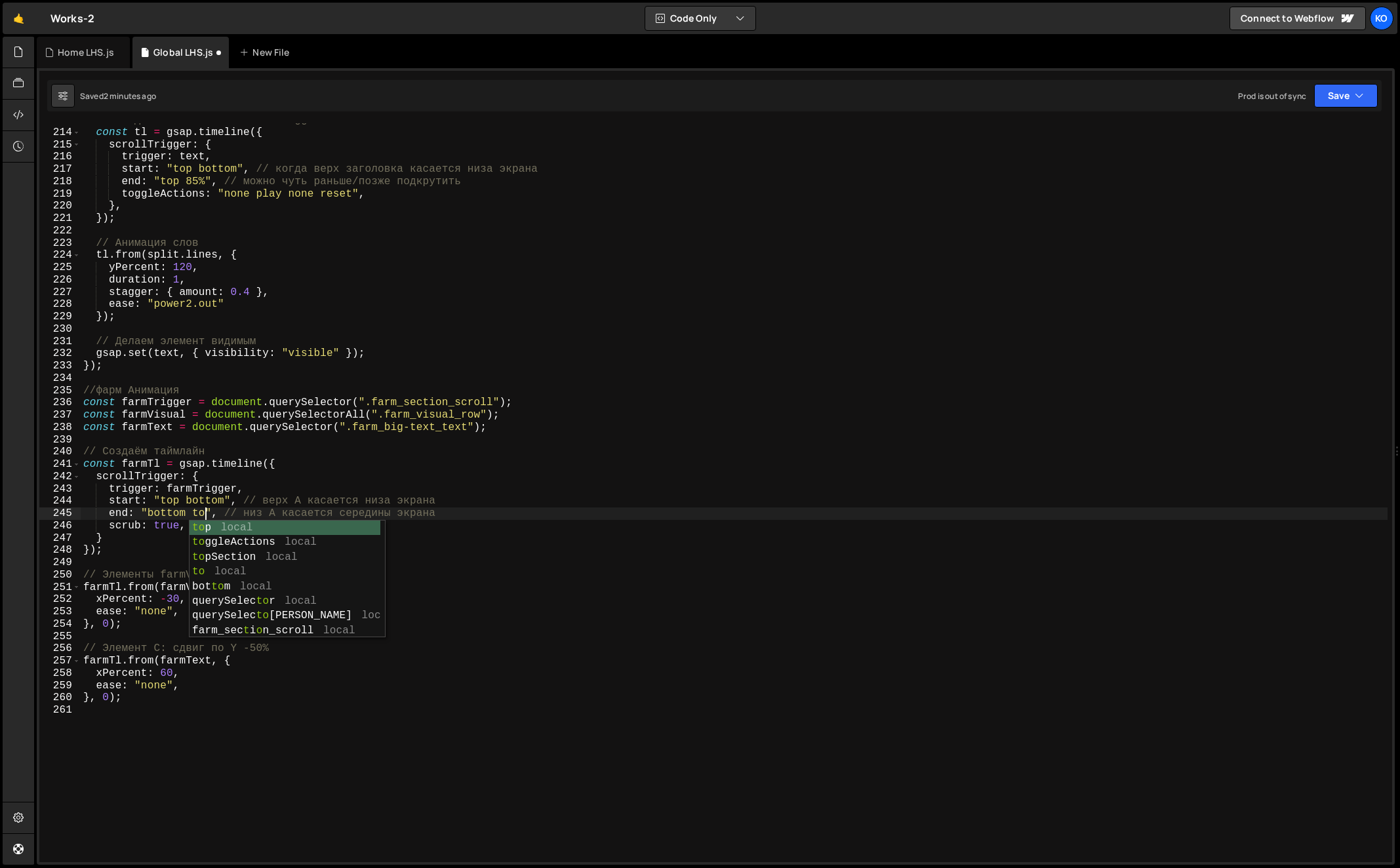
type textarea "end: "bottom top", // низ A касается середины экрана"
click at [460, 566] on div "// Создаём таймлайн с ScrollTrigger const tl = gsap . timeline ({ scrollTrigger…" at bounding box center [734, 496] width 1308 height 764
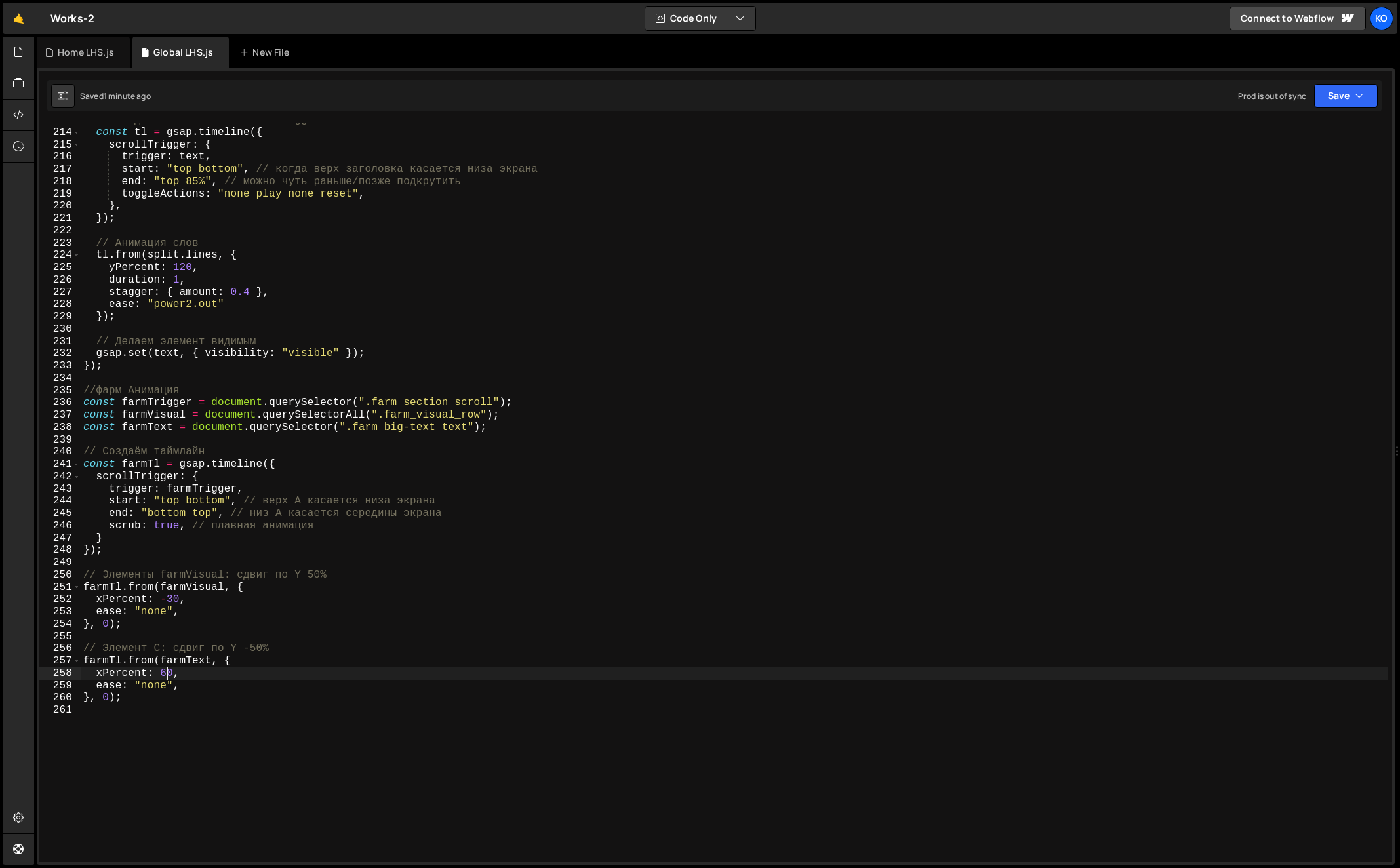
click at [164, 673] on div "// Создаём таймлайн с ScrollTrigger const tl = gsap . timeline ({ scrollTrigger…" at bounding box center [734, 496] width 1308 height 764
type textarea "xPercent: 70,"
click at [67, 55] on div "Home LHS.js" at bounding box center [86, 53] width 57 height 13
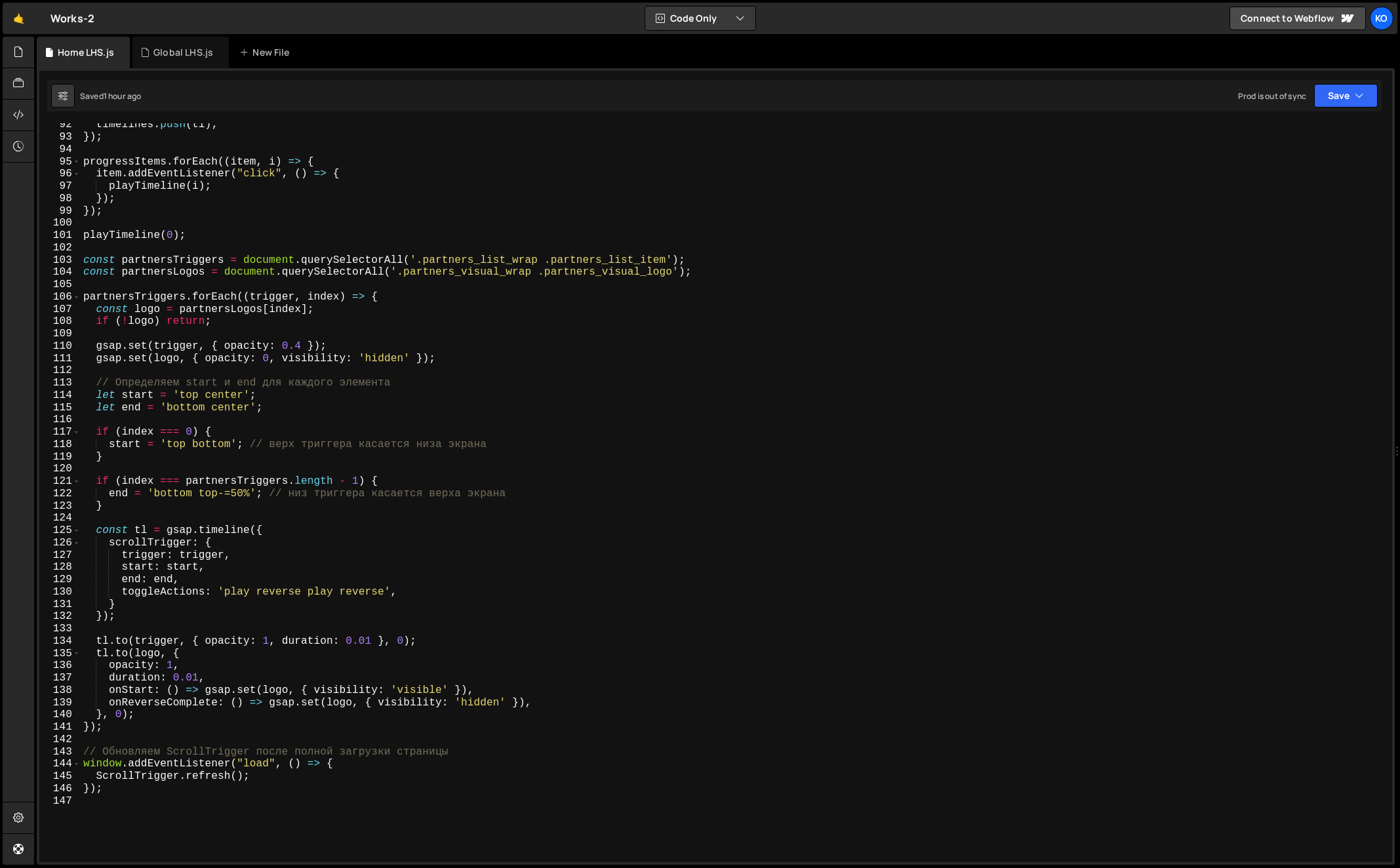
scroll to position [1123, 0]
click at [84, 262] on div "timelines . push ( tl ) ; }) ; progressItems . forEach (( item , i ) => { item …" at bounding box center [734, 500] width 1308 height 764
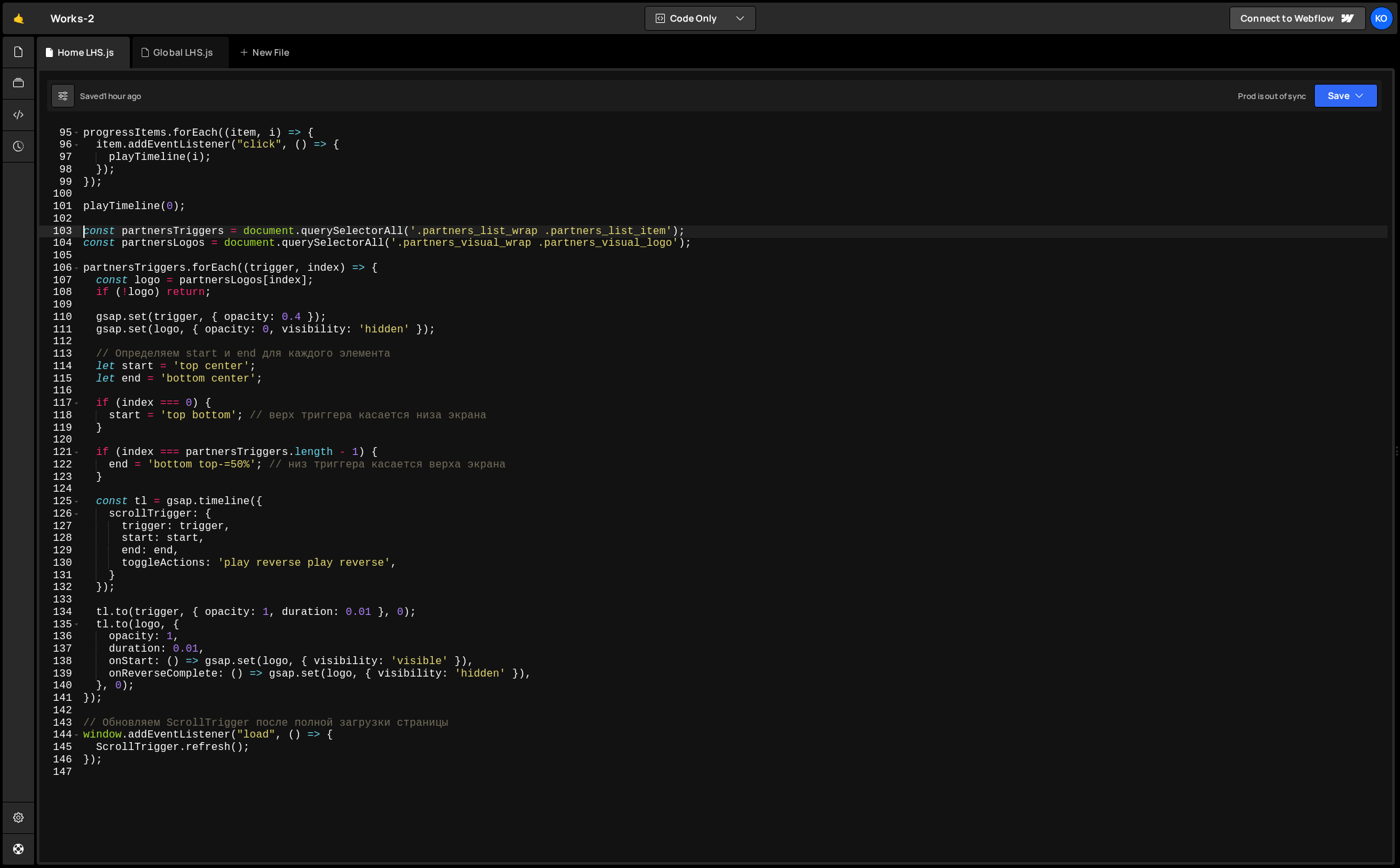
click at [133, 767] on div "progressItems . forEach (( item , i ) => { item . addEventListener ( "click" , …" at bounding box center [734, 496] width 1308 height 764
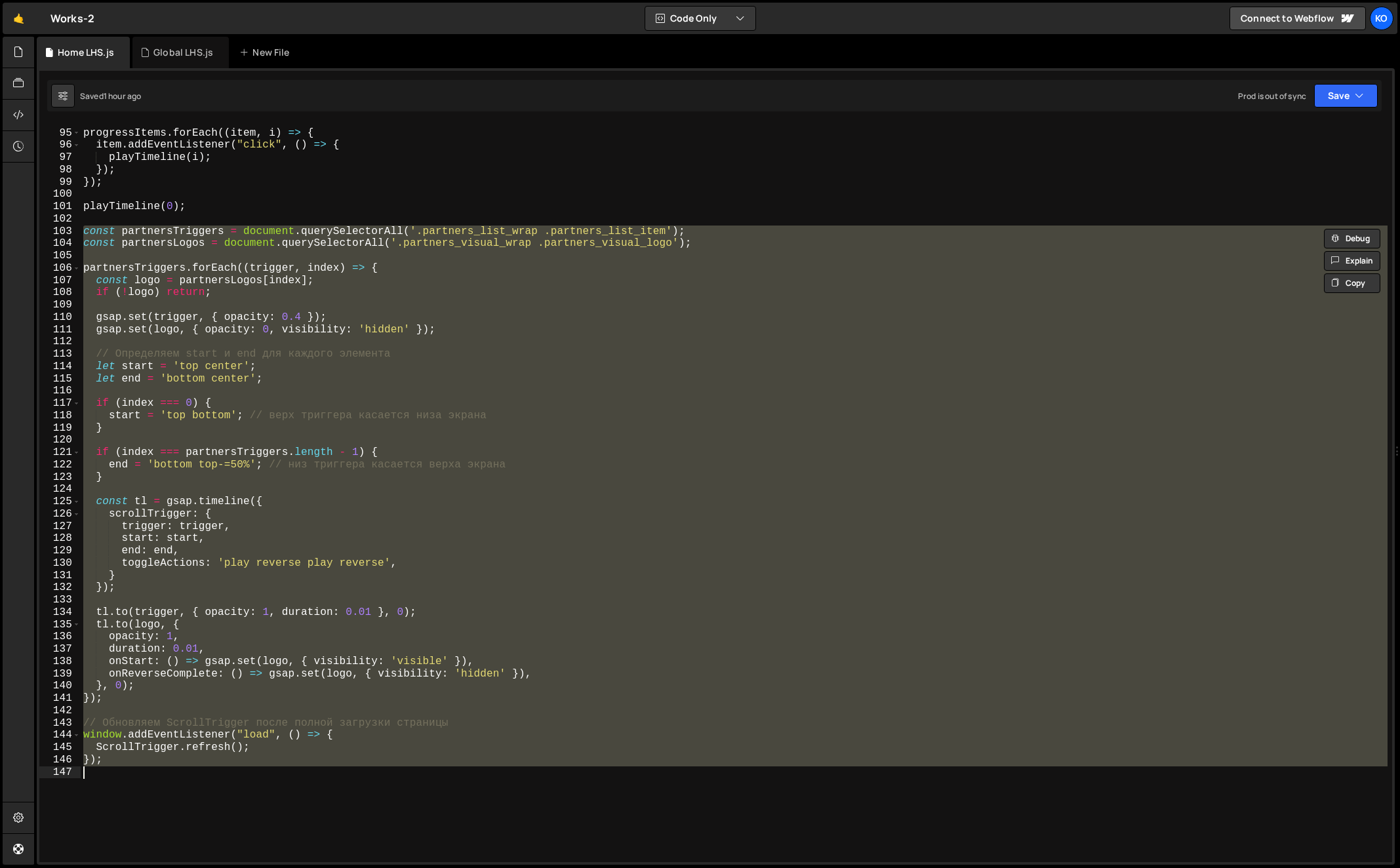
click at [119, 763] on div "progressItems . forEach (( item , i ) => { item . addEventListener ( "click" , …" at bounding box center [734, 492] width 1307 height 739
type textarea "ScrollTrigger.refresh(); });"
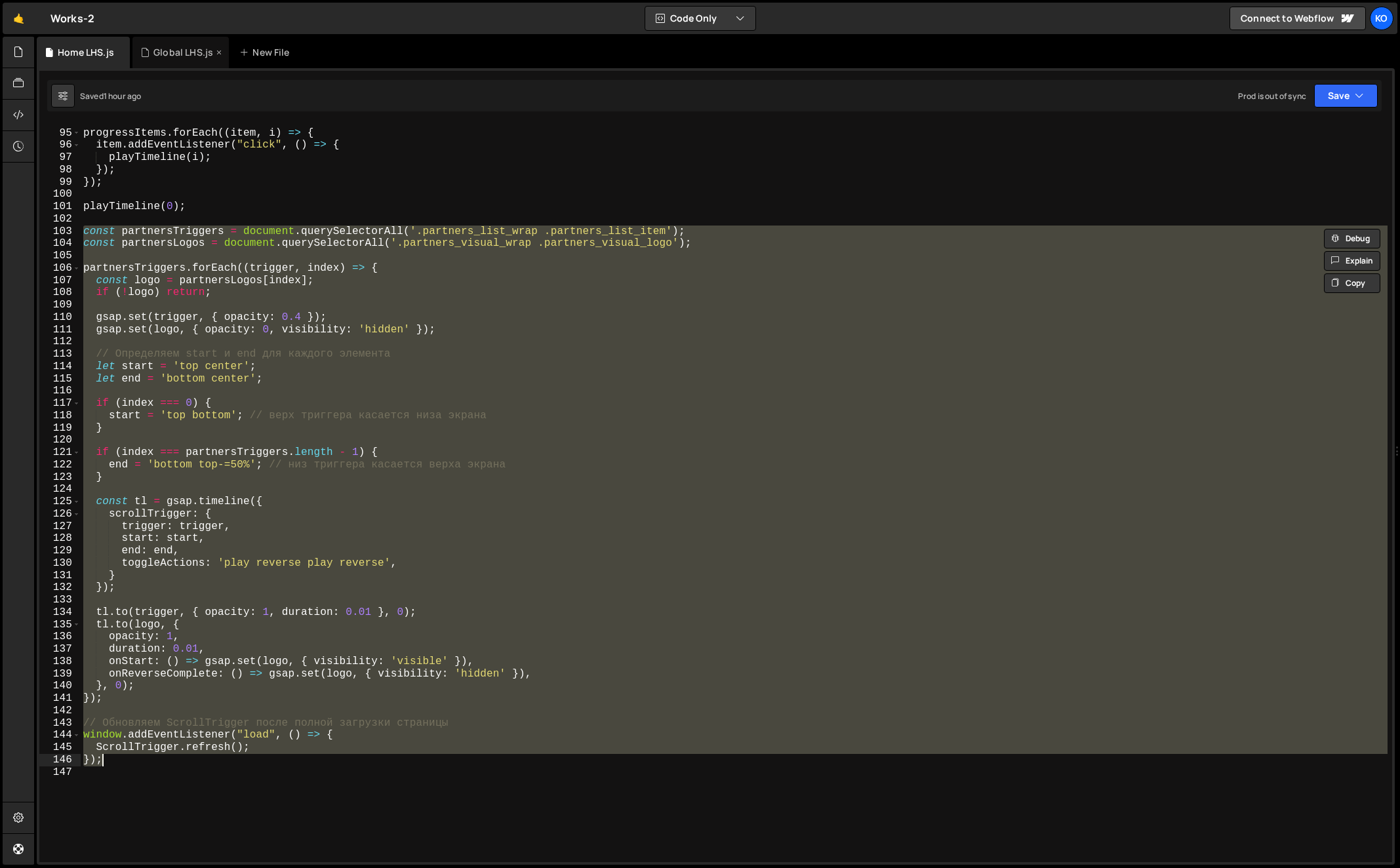
click at [164, 47] on div "Global LHS.js" at bounding box center [183, 53] width 60 height 13
